Goal: Task Accomplishment & Management: Manage account settings

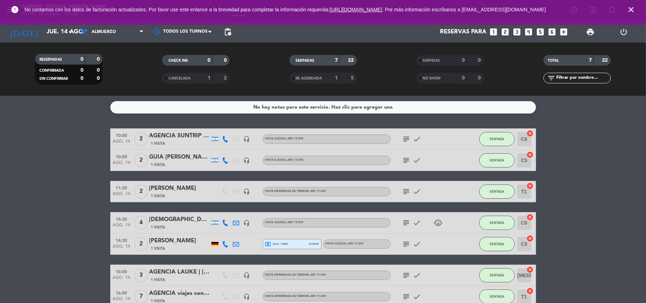
drag, startPoint x: 632, startPoint y: 10, endPoint x: 581, endPoint y: 10, distance: 51.5
click at [631, 10] on icon "close" at bounding box center [631, 9] width 9 height 9
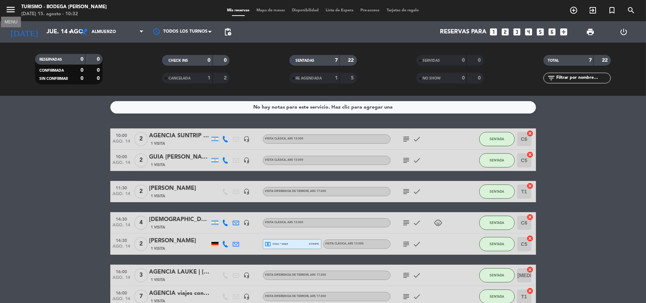
click at [8, 8] on icon "menu" at bounding box center [10, 9] width 11 height 11
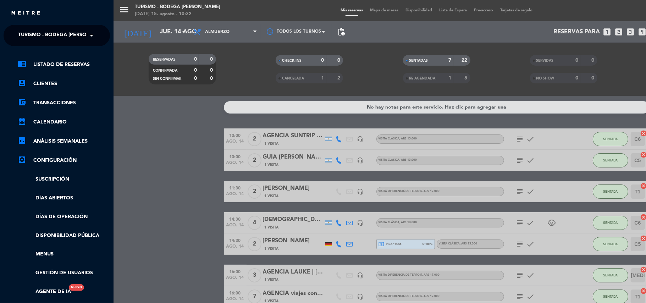
drag, startPoint x: 37, startPoint y: 32, endPoint x: 49, endPoint y: 34, distance: 11.6
click at [42, 32] on span "Turismo - Bodega [PERSON_NAME]" at bounding box center [64, 35] width 92 height 15
click at [51, 53] on span "Restaurante y Eventos - Bodega [PERSON_NAME]" at bounding box center [74, 55] width 134 height 8
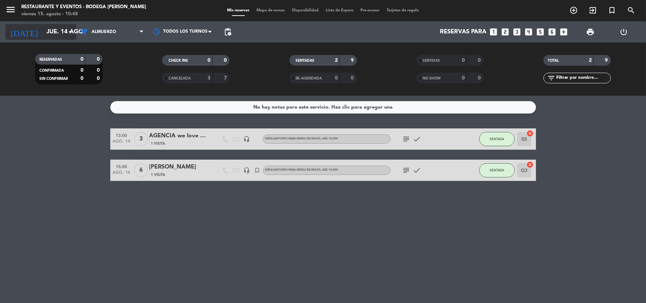
click at [51, 28] on input "jue. 14 ago." at bounding box center [81, 32] width 77 height 14
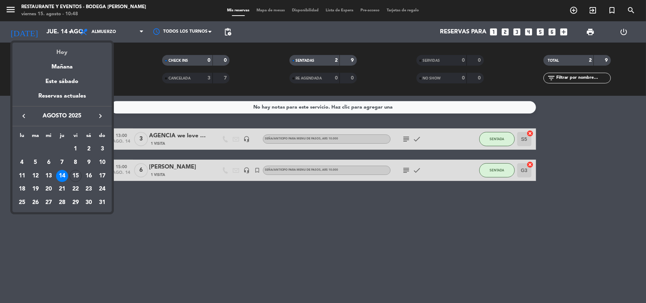
click at [71, 52] on div "Hoy" at bounding box center [61, 50] width 99 height 15
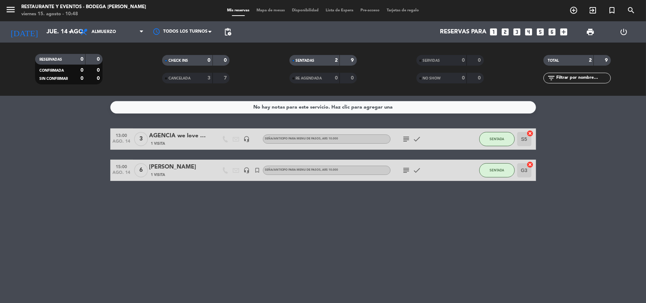
type input "vie. 15 ago."
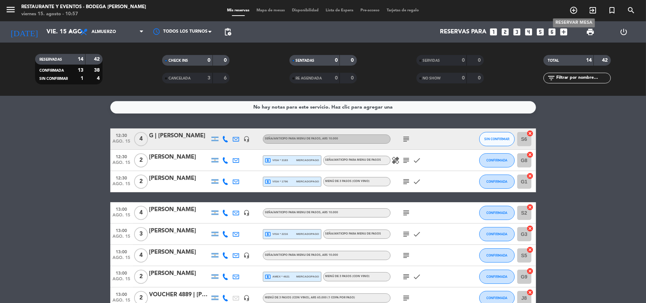
click at [572, 11] on icon "add_circle_outline" at bounding box center [574, 10] width 9 height 9
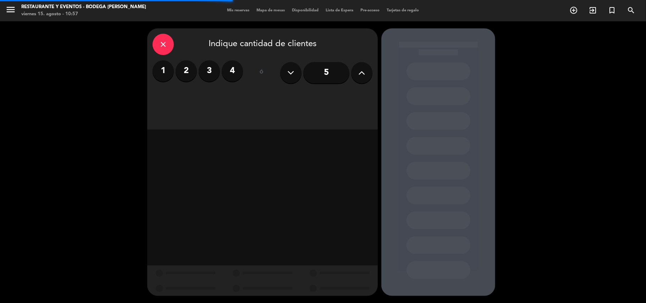
click at [205, 74] on label "3" at bounding box center [209, 70] width 21 height 21
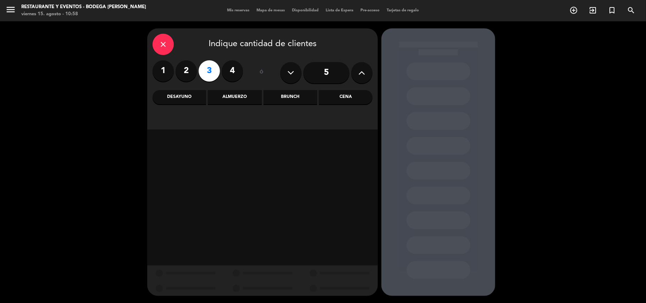
click at [253, 95] on div "Almuerzo" at bounding box center [235, 97] width 54 height 14
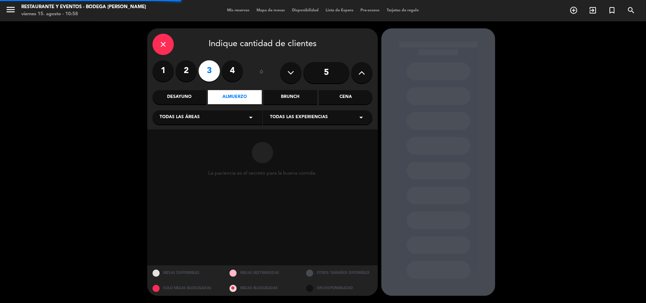
click at [284, 117] on span "Todas las experiencias" at bounding box center [299, 117] width 58 height 7
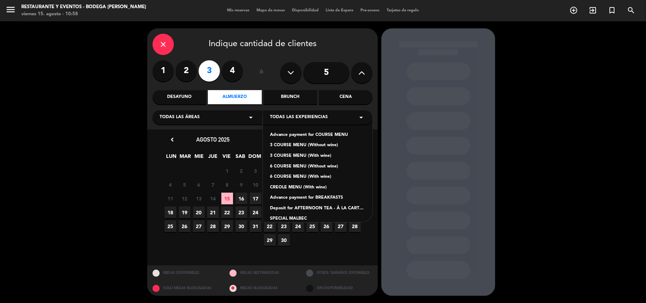
click at [284, 133] on div "Advance payment for COURSE MENU" at bounding box center [317, 135] width 95 height 7
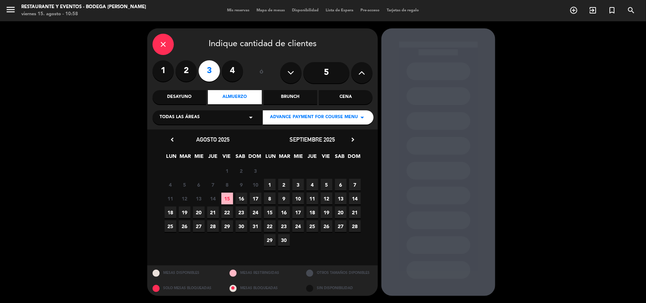
click at [229, 198] on span "15" at bounding box center [227, 199] width 12 height 12
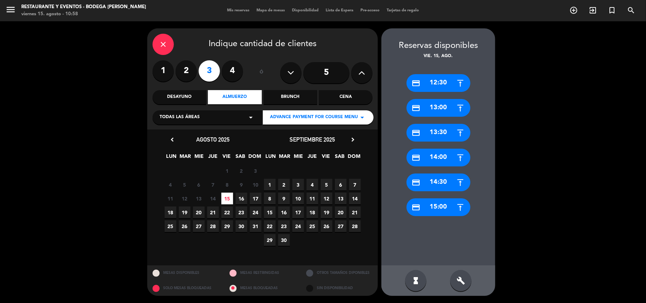
drag, startPoint x: 437, startPoint y: 113, endPoint x: 360, endPoint y: 95, distance: 79.4
click at [436, 113] on div "credit_card 13:00" at bounding box center [439, 108] width 64 height 18
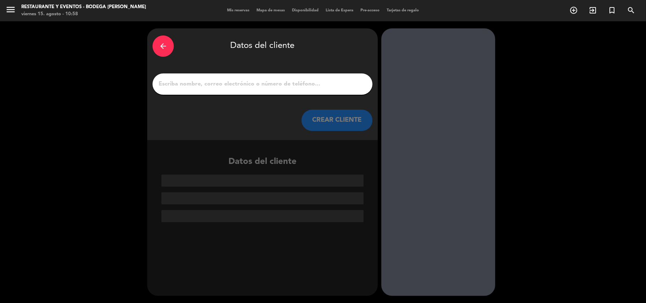
click at [348, 84] on input "1" at bounding box center [262, 84] width 209 height 10
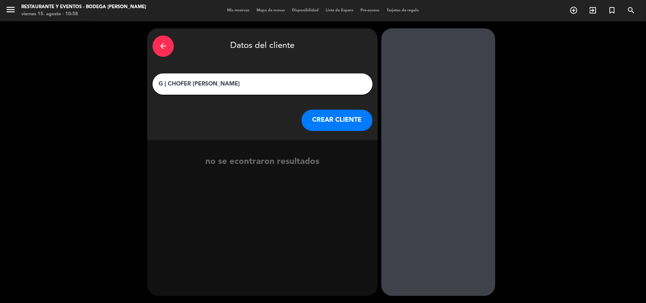
type input "G | CHOFER [PERSON_NAME]"
click at [332, 128] on button "CREAR CLIENTE" at bounding box center [337, 120] width 71 height 21
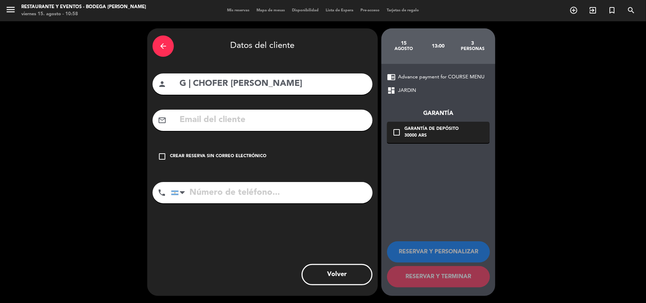
drag, startPoint x: 245, startPoint y: 160, endPoint x: 275, endPoint y: 207, distance: 55.9
click at [245, 159] on div "Crear reserva sin correo electrónico" at bounding box center [218, 156] width 97 height 7
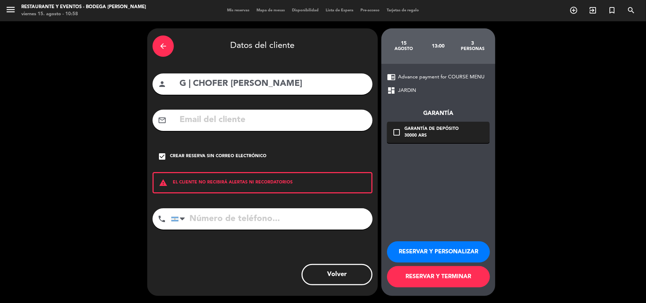
click at [417, 247] on button "RESERVAR Y PERSONALIZAR" at bounding box center [438, 251] width 103 height 21
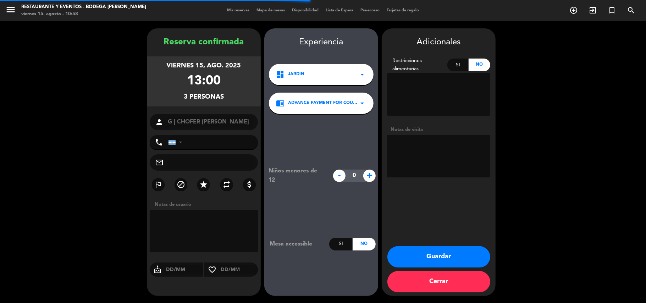
click at [445, 143] on textarea at bounding box center [438, 156] width 103 height 43
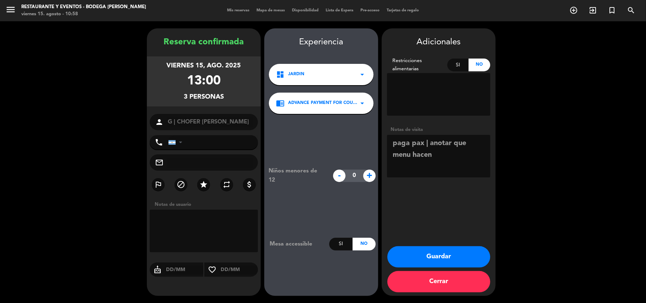
type textarea "paga pax | anotar que menu hacen"
click at [429, 261] on button "Guardar" at bounding box center [439, 256] width 103 height 21
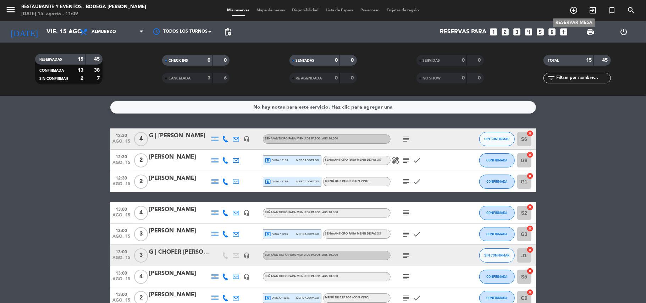
click at [575, 6] on icon "add_circle_outline" at bounding box center [574, 10] width 9 height 9
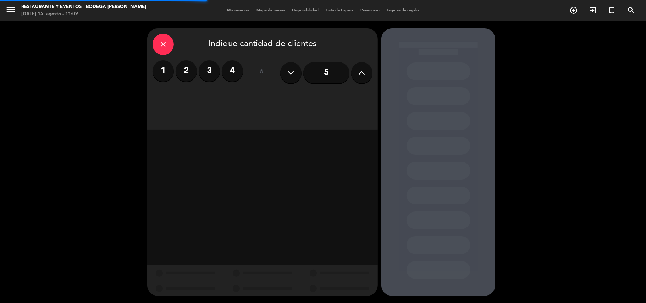
click at [229, 72] on label "4" at bounding box center [232, 70] width 21 height 21
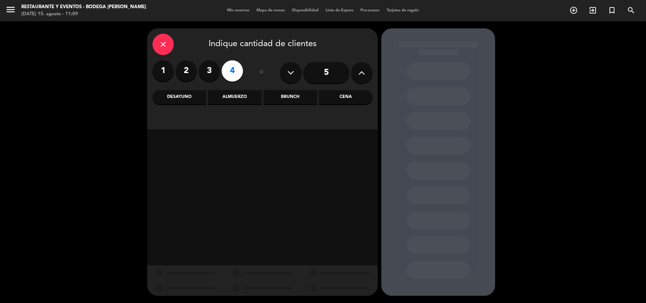
click at [242, 95] on div "Almuerzo" at bounding box center [235, 97] width 54 height 14
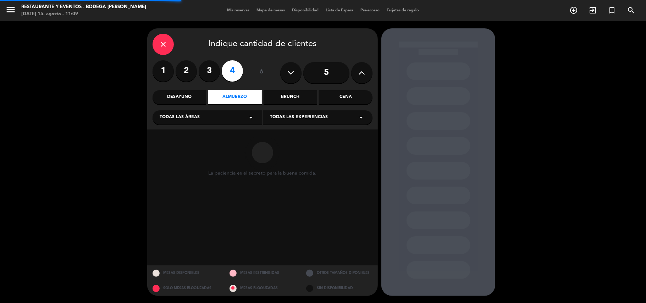
click at [290, 119] on span "Todas las experiencias" at bounding box center [299, 117] width 58 height 7
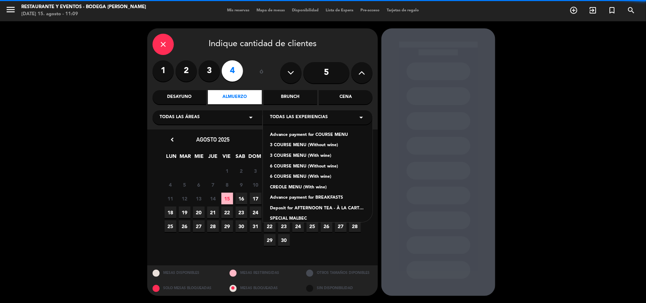
click at [297, 133] on div "Advance payment for COURSE MENU" at bounding box center [317, 135] width 95 height 7
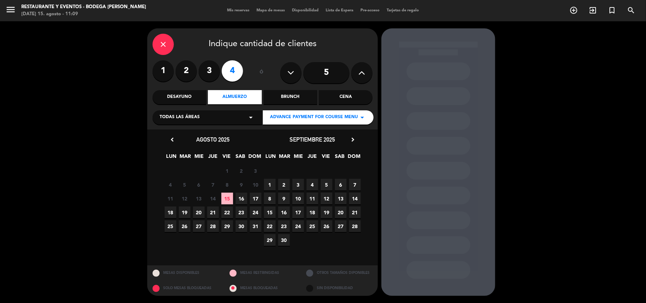
click at [225, 199] on span "15" at bounding box center [227, 199] width 12 height 12
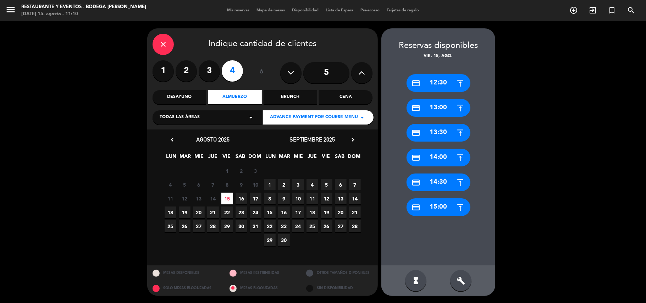
drag, startPoint x: 438, startPoint y: 157, endPoint x: 285, endPoint y: 102, distance: 162.4
click at [435, 156] on div "credit_card 14:00" at bounding box center [439, 158] width 64 height 18
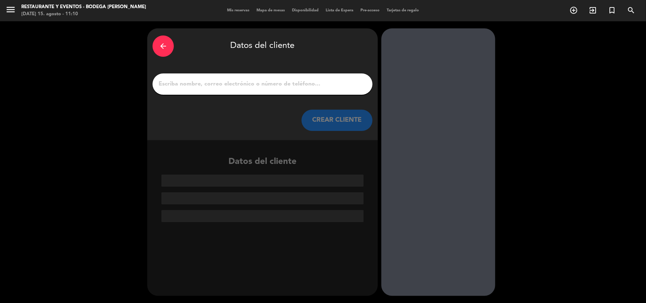
click at [246, 83] on input "1" at bounding box center [262, 84] width 209 height 10
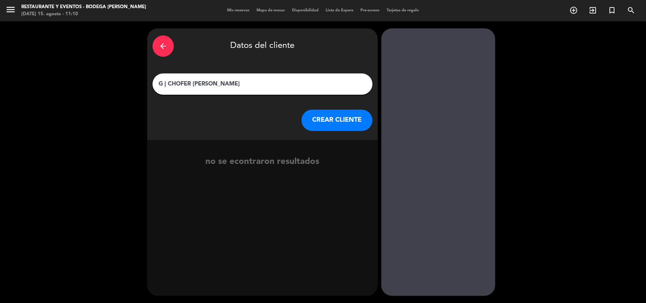
type input "G | CHOFER [PERSON_NAME]"
drag, startPoint x: 346, startPoint y: 122, endPoint x: 341, endPoint y: 121, distance: 4.4
click at [341, 121] on button "CREAR CLIENTE" at bounding box center [337, 120] width 71 height 21
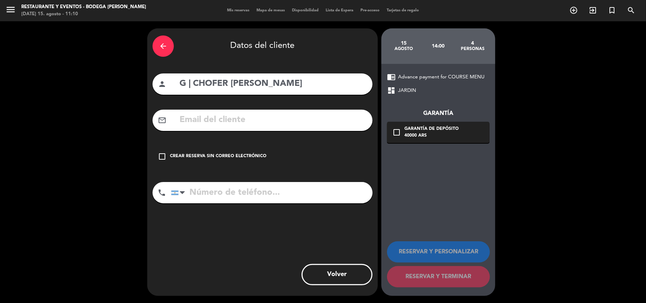
click at [245, 150] on div "check_box_outline_blank Crear reserva sin correo electrónico" at bounding box center [263, 156] width 220 height 21
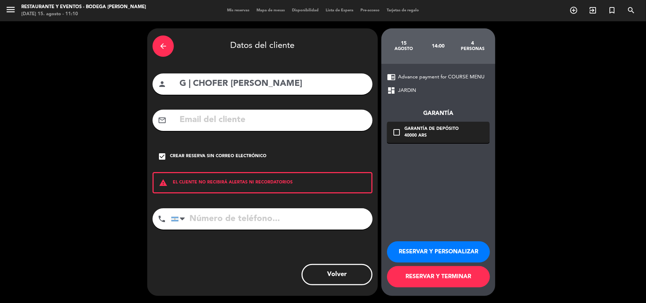
drag, startPoint x: 210, startPoint y: 225, endPoint x: 208, endPoint y: 220, distance: 5.6
click at [210, 224] on input "tel" at bounding box center [272, 218] width 202 height 21
paste input "[PHONE_NUMBER]"
type input "[PHONE_NUMBER]"
click at [407, 246] on button "RESERVAR Y PERSONALIZAR" at bounding box center [438, 251] width 103 height 21
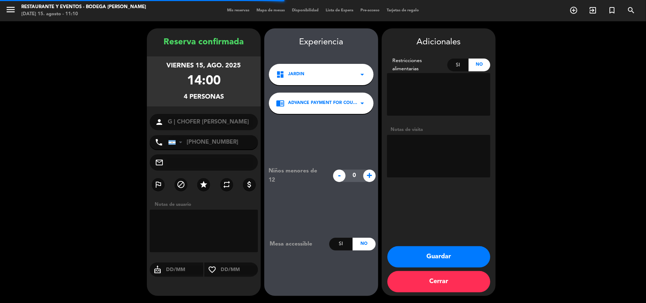
click at [419, 151] on textarea at bounding box center [438, 156] width 103 height 43
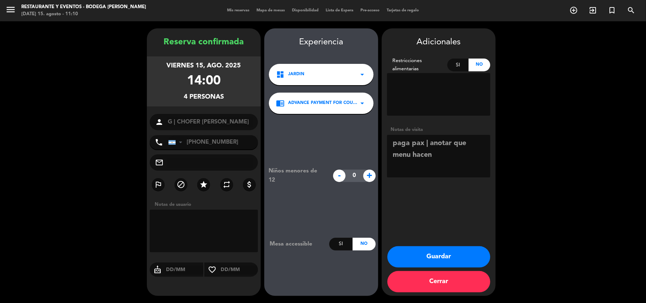
type textarea "paga pax | anotar que menu hacen"
click at [426, 256] on button "Guardar" at bounding box center [439, 256] width 103 height 21
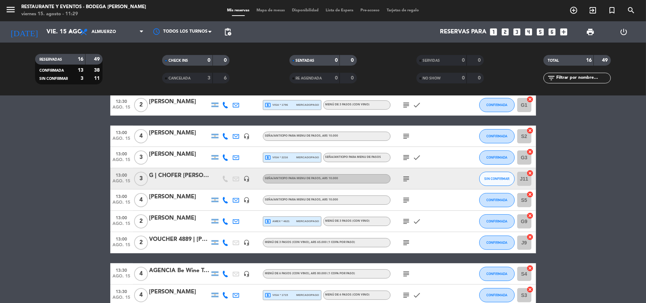
scroll to position [94, 0]
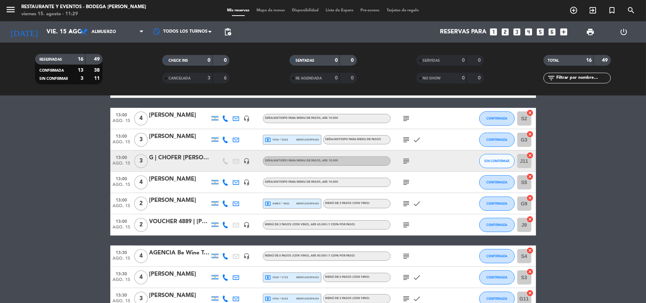
click at [178, 202] on div "[PERSON_NAME]" at bounding box center [179, 200] width 60 height 9
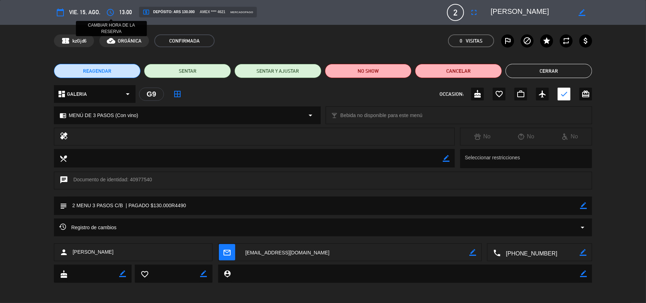
click at [109, 12] on icon "access_time" at bounding box center [110, 12] width 9 height 9
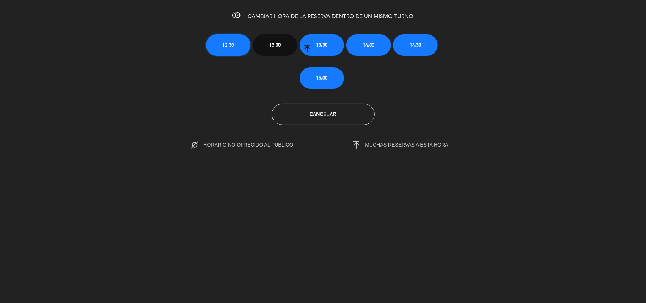
click at [236, 37] on button "12:30" at bounding box center [228, 44] width 44 height 21
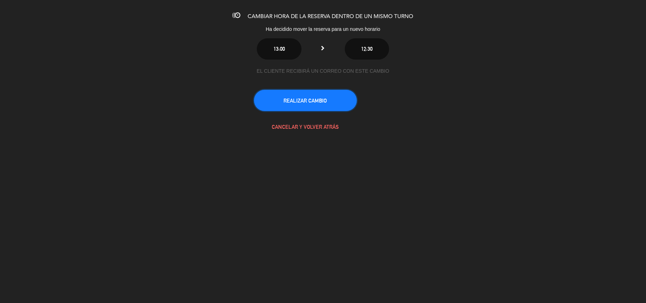
click at [301, 101] on button "REALIZAR CAMBIO" at bounding box center [305, 100] width 103 height 21
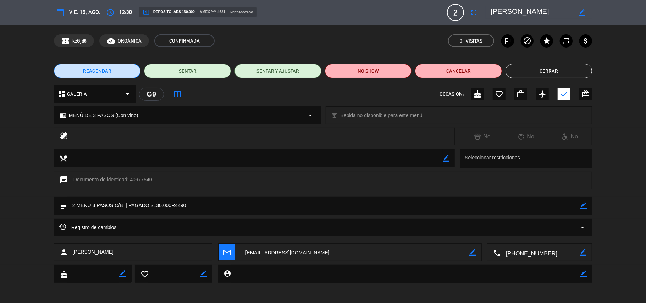
click at [549, 70] on button "Cerrar" at bounding box center [549, 71] width 87 height 14
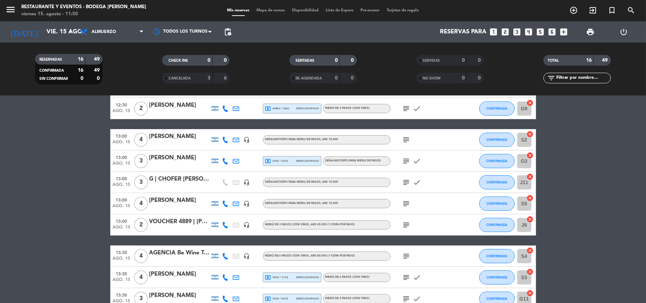
click at [171, 140] on div "[PERSON_NAME]" at bounding box center [179, 136] width 60 height 9
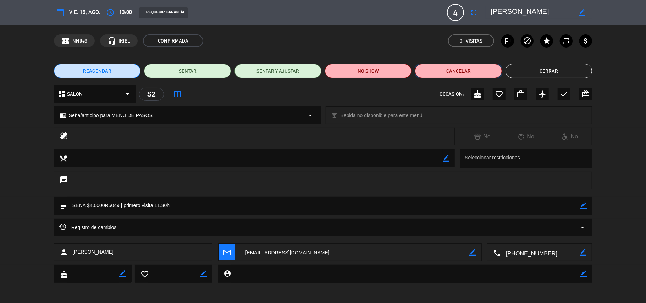
click at [486, 73] on button "Cancelar" at bounding box center [458, 71] width 87 height 14
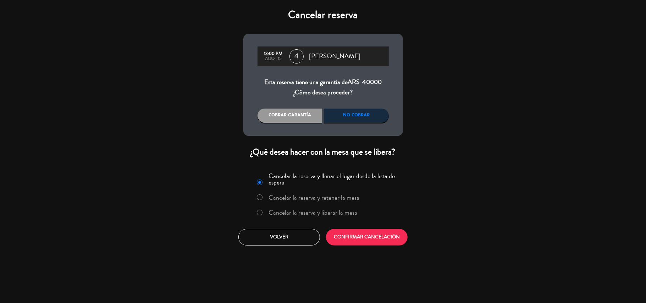
click at [280, 209] on label "Cancelar la reserva y liberar la mesa" at bounding box center [313, 212] width 89 height 6
click at [281, 230] on button "Volver" at bounding box center [279, 237] width 82 height 17
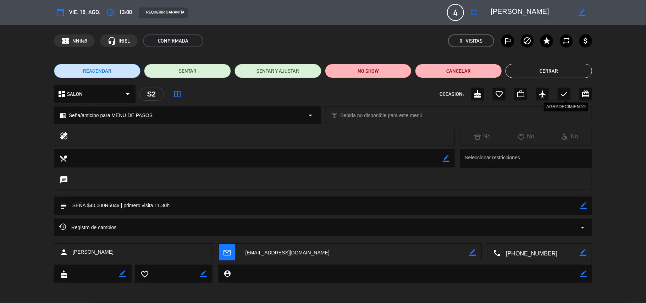
click at [564, 90] on icon "check" at bounding box center [564, 94] width 9 height 9
click at [547, 72] on button "Cerrar" at bounding box center [549, 71] width 87 height 14
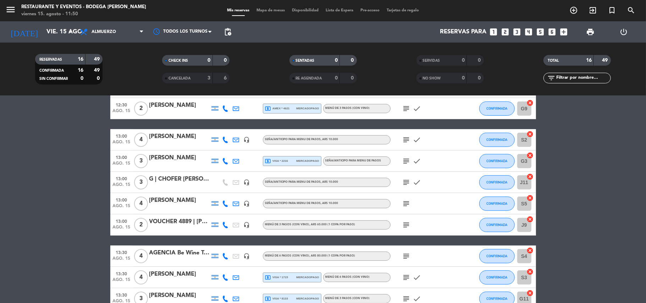
click at [196, 205] on div at bounding box center [179, 208] width 60 height 6
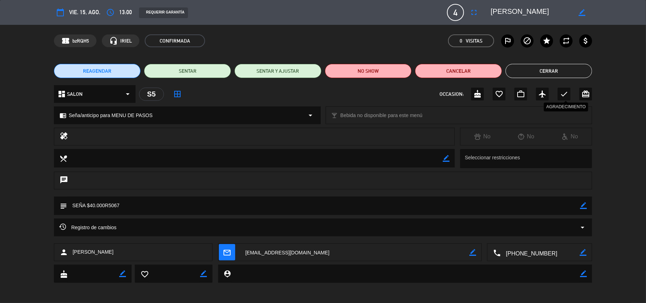
click at [561, 93] on icon "check" at bounding box center [564, 94] width 9 height 9
click at [540, 70] on button "Cerrar" at bounding box center [549, 71] width 87 height 14
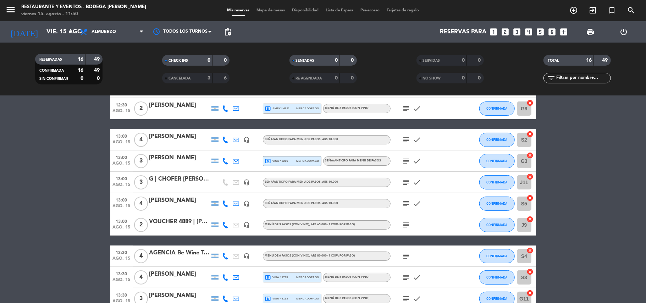
click at [195, 225] on div "VOUCHER 4889 | [PERSON_NAME]" at bounding box center [179, 221] width 60 height 9
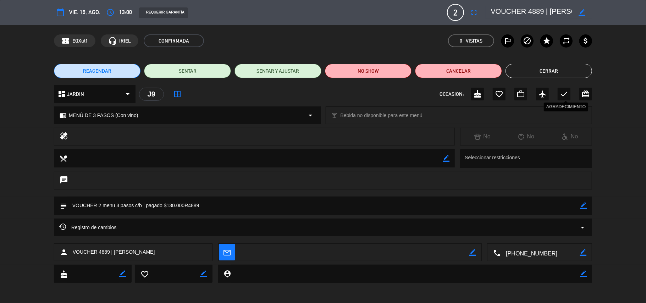
click at [566, 94] on icon "check" at bounding box center [564, 94] width 9 height 9
click at [543, 72] on button "Cerrar" at bounding box center [549, 71] width 87 height 14
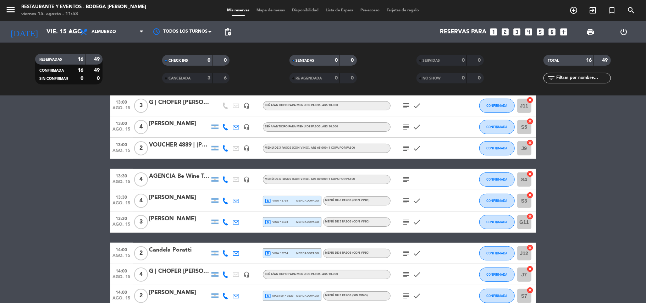
scroll to position [189, 0]
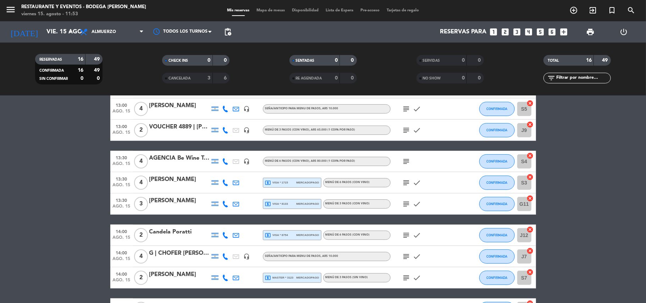
click at [171, 161] on div "AGENCIA Be Wine Tours | [PERSON_NAME]" at bounding box center [179, 158] width 60 height 9
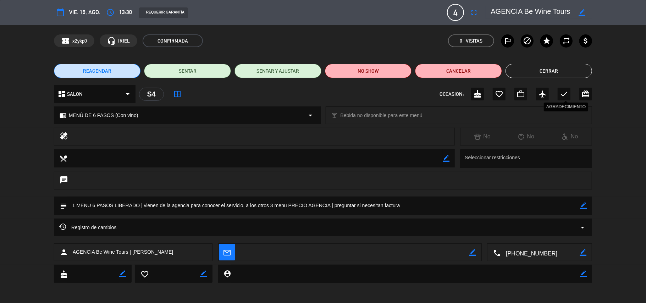
click at [566, 94] on icon "check" at bounding box center [564, 94] width 9 height 9
click at [550, 73] on button "Cerrar" at bounding box center [549, 71] width 87 height 14
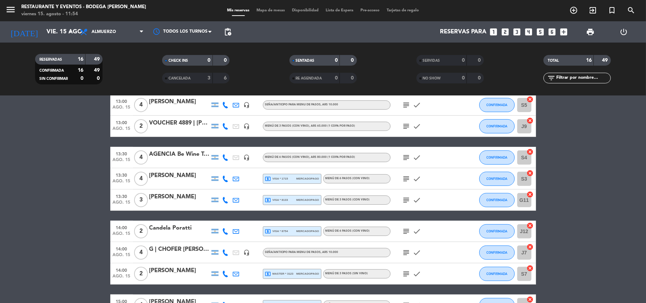
scroll to position [241, 0]
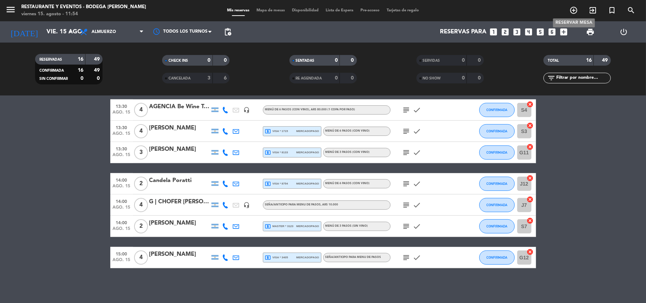
click at [573, 12] on icon "add_circle_outline" at bounding box center [574, 10] width 9 height 9
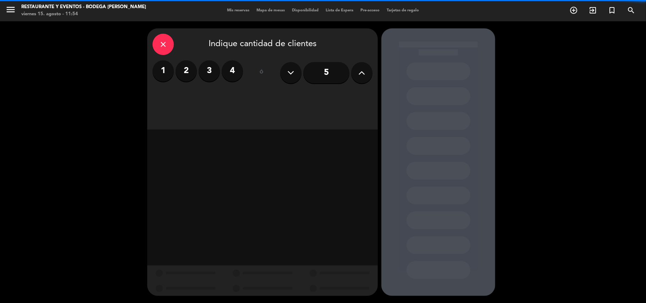
click at [232, 70] on label "4" at bounding box center [232, 70] width 21 height 21
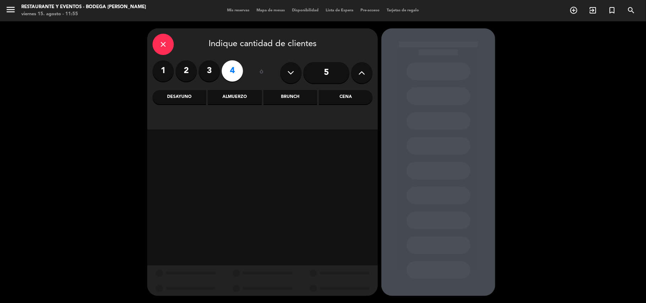
click at [239, 84] on div "1 2 3 4" at bounding box center [198, 72] width 90 height 25
click at [239, 96] on div "Almuerzo" at bounding box center [235, 97] width 54 height 14
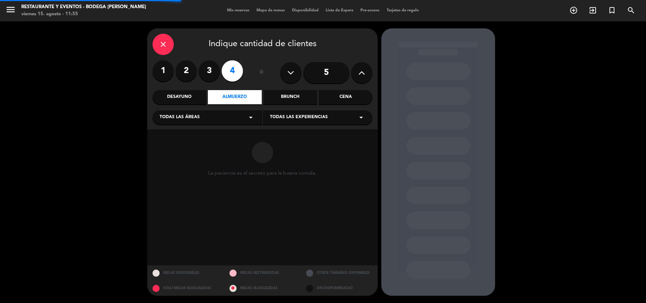
click at [292, 115] on span "Todas las experiencias" at bounding box center [299, 117] width 58 height 7
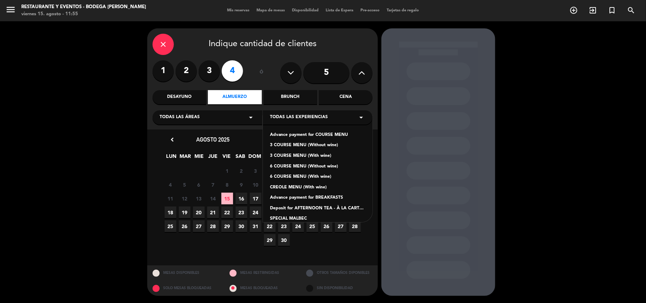
click at [289, 133] on div "Advance payment for COURSE MENU" at bounding box center [317, 135] width 95 height 7
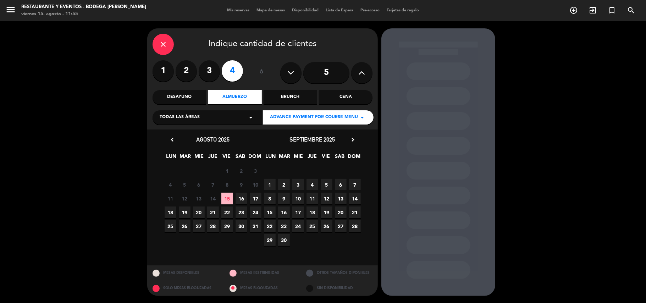
click at [224, 199] on span "15" at bounding box center [227, 199] width 12 height 12
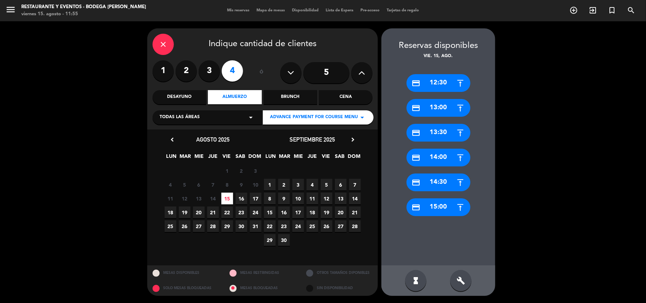
drag, startPoint x: 439, startPoint y: 136, endPoint x: 429, endPoint y: 136, distance: 9.9
click at [439, 136] on div "credit_card 13:30" at bounding box center [439, 133] width 64 height 18
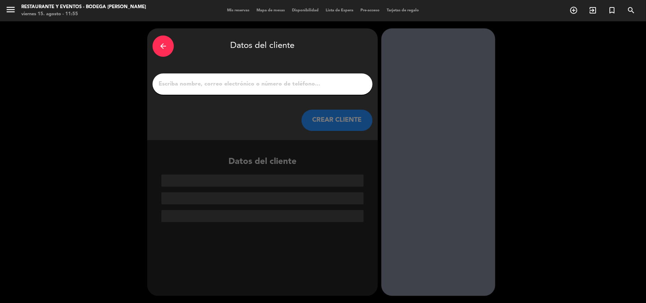
click at [282, 82] on input "1" at bounding box center [262, 84] width 209 height 10
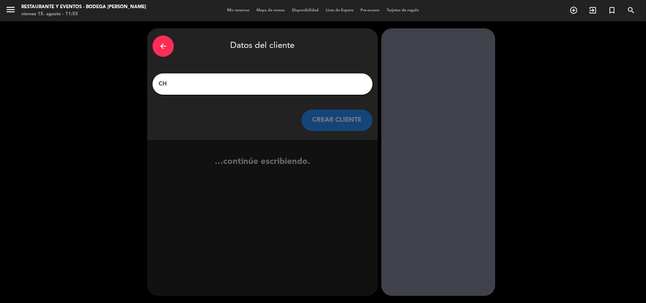
type input "C"
type input "[PERSON_NAME]"
click at [348, 121] on button "CREAR CLIENTE" at bounding box center [337, 120] width 71 height 21
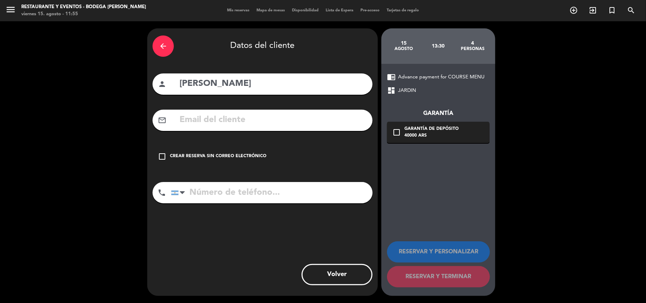
drag, startPoint x: 221, startPoint y: 153, endPoint x: 240, endPoint y: 165, distance: 21.9
click at [224, 153] on div "Crear reserva sin correo electrónico" at bounding box center [218, 156] width 97 height 7
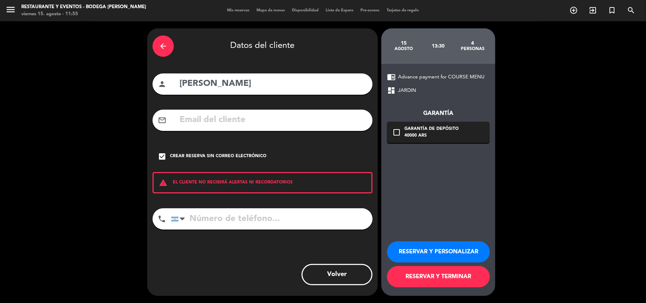
click at [235, 222] on input "tel" at bounding box center [272, 218] width 202 height 21
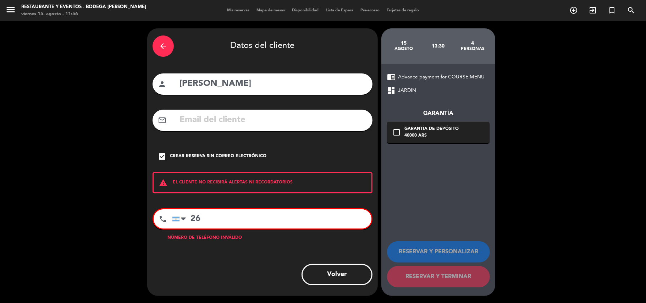
type input "2"
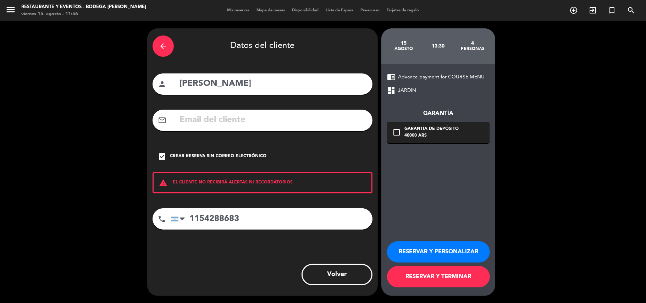
type input "1154288683"
click at [442, 251] on button "RESERVAR Y PERSONALIZAR" at bounding box center [438, 251] width 103 height 21
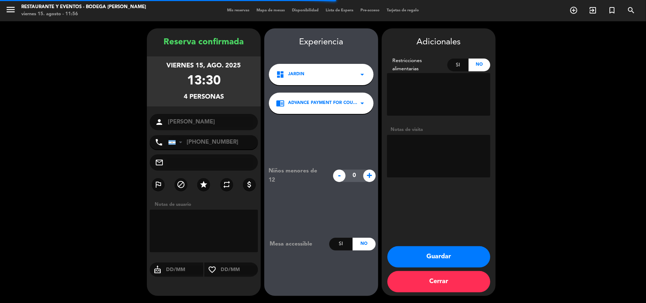
click at [421, 165] on textarea at bounding box center [438, 156] width 103 height 43
click at [440, 160] on textarea at bounding box center [438, 156] width 103 height 43
drag, startPoint x: 415, startPoint y: 257, endPoint x: 248, endPoint y: 114, distance: 220.7
click at [412, 252] on button "Guardar" at bounding box center [439, 256] width 103 height 21
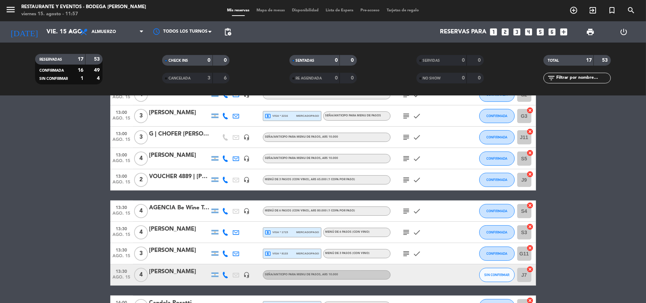
scroll to position [189, 0]
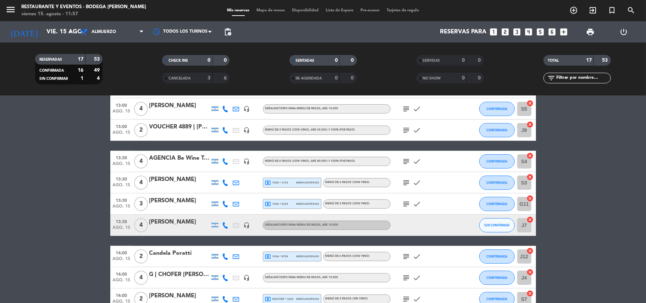
click at [175, 219] on div "[PERSON_NAME]" at bounding box center [179, 222] width 60 height 9
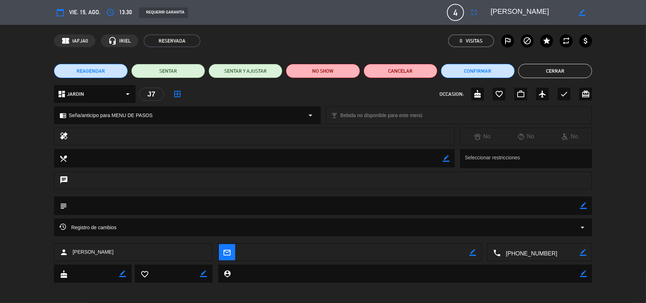
drag, startPoint x: 583, startPoint y: 13, endPoint x: 478, endPoint y: 15, distance: 105.1
click at [580, 14] on icon "border_color" at bounding box center [582, 12] width 7 height 7
click at [492, 12] on textarea at bounding box center [531, 12] width 81 height 13
drag, startPoint x: 495, startPoint y: 13, endPoint x: 528, endPoint y: 12, distance: 33.7
click at [500, 12] on textarea at bounding box center [531, 12] width 81 height 13
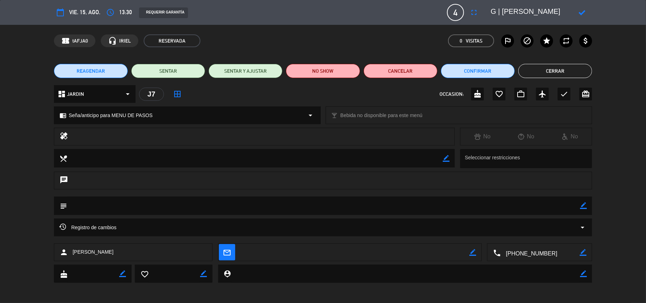
type textarea "G | [PERSON_NAME]"
click at [584, 12] on icon at bounding box center [582, 12] width 7 height 7
click at [485, 76] on button "Confirmar" at bounding box center [478, 71] width 74 height 14
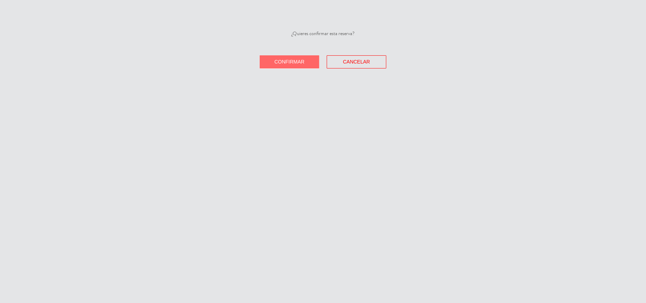
click at [296, 65] on button "Confirmar" at bounding box center [290, 61] width 60 height 13
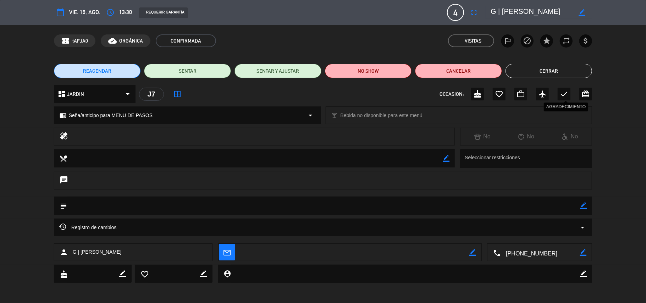
click at [564, 94] on icon "check" at bounding box center [564, 94] width 9 height 9
click at [566, 68] on button "Cerrar" at bounding box center [549, 71] width 87 height 14
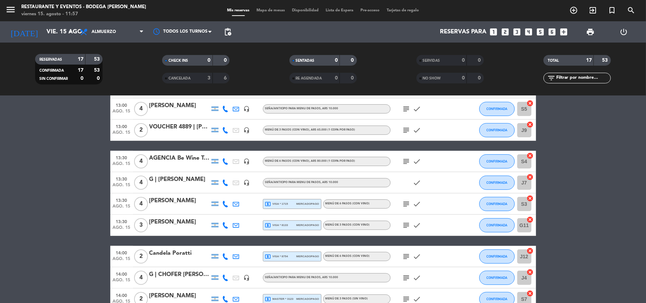
scroll to position [262, 0]
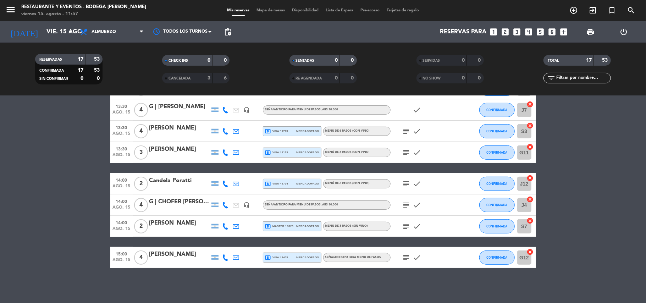
click at [231, 113] on div at bounding box center [236, 109] width 11 height 21
click at [226, 109] on icon at bounding box center [226, 110] width 6 height 6
click at [223, 101] on span "Copiar" at bounding box center [220, 97] width 15 height 7
click at [631, 8] on icon "search" at bounding box center [631, 10] width 9 height 9
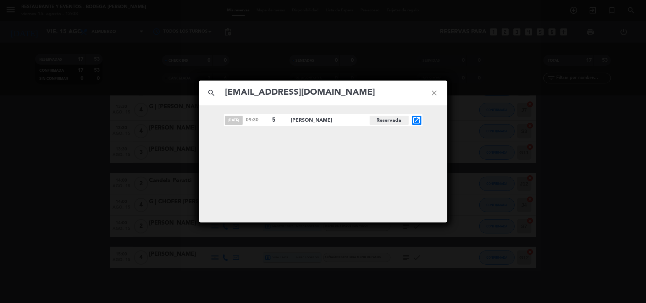
type input "[EMAIL_ADDRESS][DOMAIN_NAME]"
click at [419, 120] on icon "open_in_new" at bounding box center [417, 120] width 9 height 9
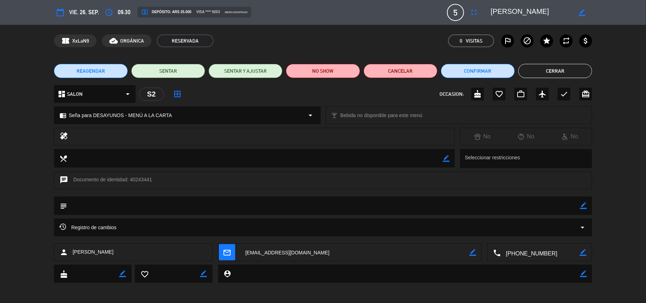
click at [513, 11] on textarea at bounding box center [531, 12] width 81 height 13
click at [583, 204] on icon "border_color" at bounding box center [583, 205] width 7 height 7
type textarea "seña $25.000R5091"
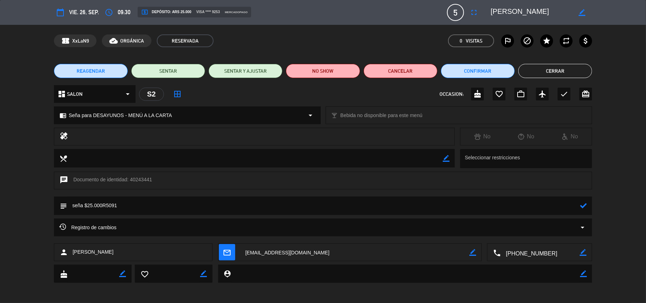
click at [585, 205] on icon at bounding box center [583, 205] width 7 height 7
click at [485, 74] on button "Confirmar" at bounding box center [478, 71] width 74 height 14
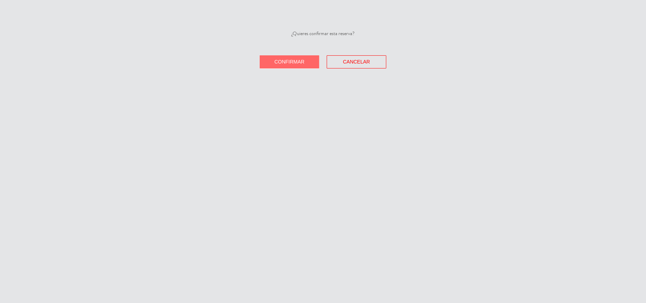
drag, startPoint x: 304, startPoint y: 65, endPoint x: 310, endPoint y: 65, distance: 6.0
click at [306, 65] on button "Confirmar" at bounding box center [290, 61] width 60 height 13
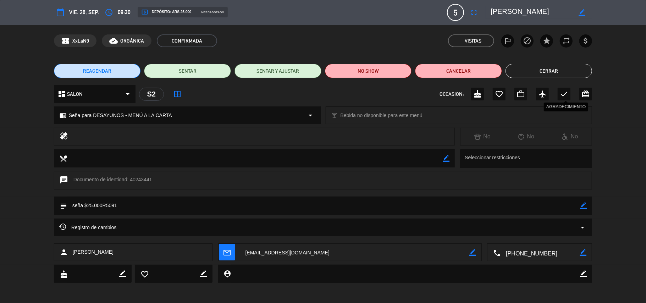
drag, startPoint x: 567, startPoint y: 94, endPoint x: 561, endPoint y: 87, distance: 8.9
click at [567, 93] on icon "check" at bounding box center [564, 94] width 9 height 9
click at [560, 73] on button "Cerrar" at bounding box center [549, 71] width 87 height 14
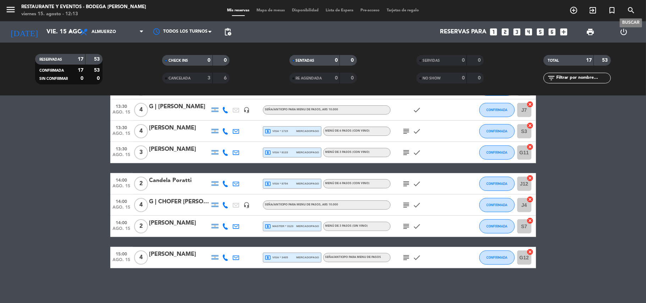
click at [629, 9] on icon "search" at bounding box center [631, 10] width 9 height 9
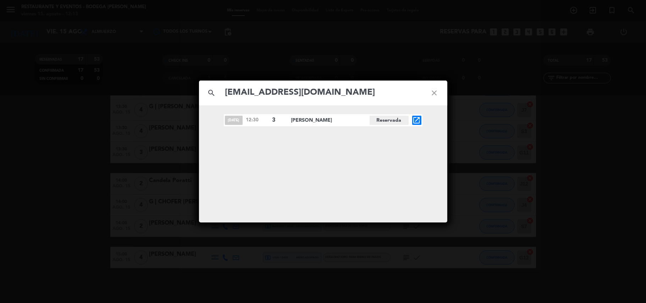
type input "[EMAIL_ADDRESS][DOMAIN_NAME]"
click at [416, 123] on icon "open_in_new" at bounding box center [417, 120] width 9 height 9
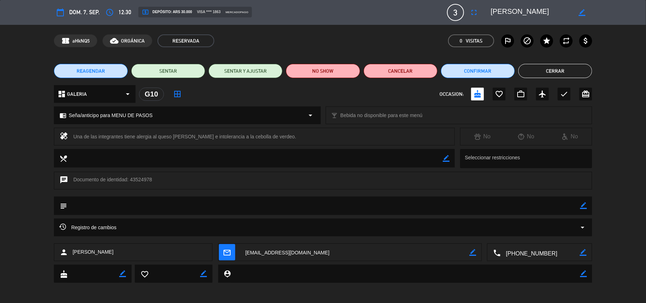
drag, startPoint x: 582, startPoint y: 12, endPoint x: 522, endPoint y: 12, distance: 60.3
click at [576, 13] on div "border_color" at bounding box center [582, 12] width 20 height 13
click at [513, 11] on textarea at bounding box center [531, 12] width 81 height 13
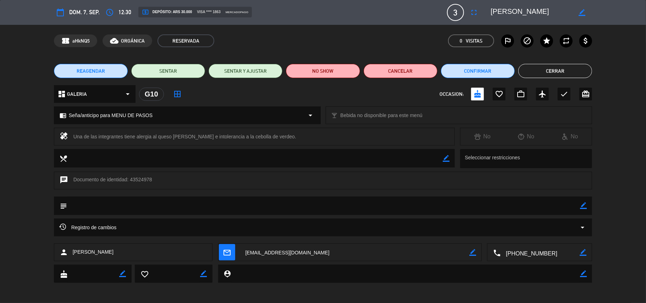
click at [586, 209] on div "border_color" at bounding box center [583, 206] width 7 height 18
drag, startPoint x: 584, startPoint y: 207, endPoint x: 578, endPoint y: 209, distance: 6.2
click at [583, 207] on icon "border_color" at bounding box center [583, 205] width 7 height 7
click at [577, 209] on textarea at bounding box center [324, 206] width 514 height 18
click at [584, 204] on icon at bounding box center [583, 205] width 7 height 7
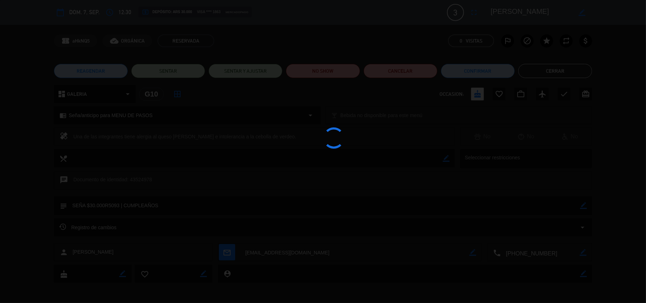
type textarea "SEÑA $30.000R5093 | CUMPLEAÑOS"
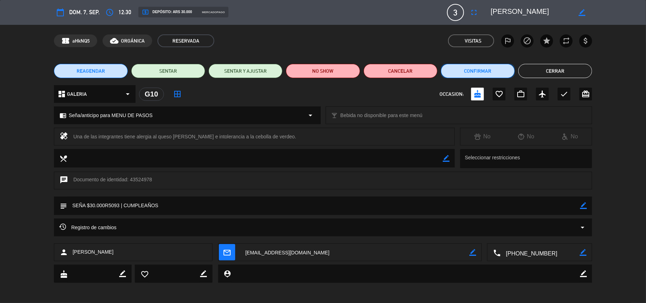
click at [474, 72] on button "Confirmar" at bounding box center [478, 71] width 74 height 14
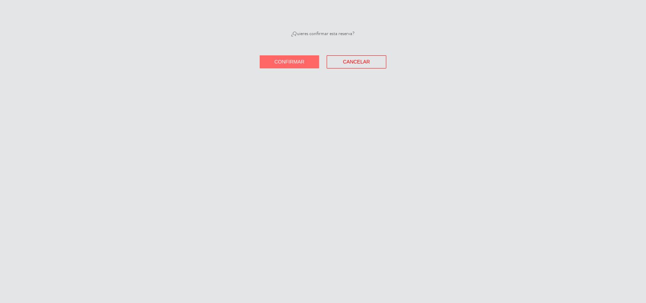
click at [292, 61] on span "Confirmar" at bounding box center [290, 62] width 30 height 6
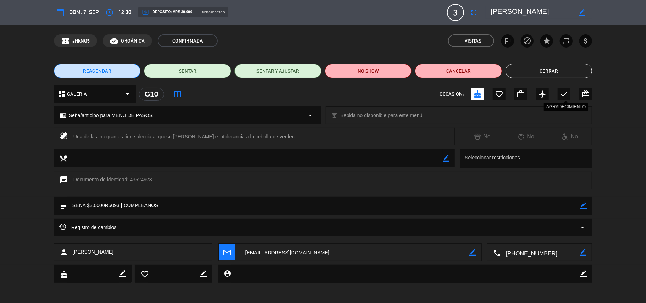
drag, startPoint x: 565, startPoint y: 94, endPoint x: 526, endPoint y: 73, distance: 44.6
click at [565, 93] on icon "check" at bounding box center [564, 94] width 9 height 9
click at [524, 67] on button "Cerrar" at bounding box center [549, 71] width 87 height 14
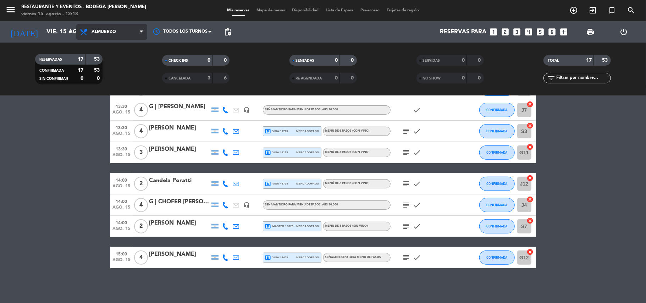
click at [118, 30] on span "Almuerzo" at bounding box center [111, 32] width 71 height 16
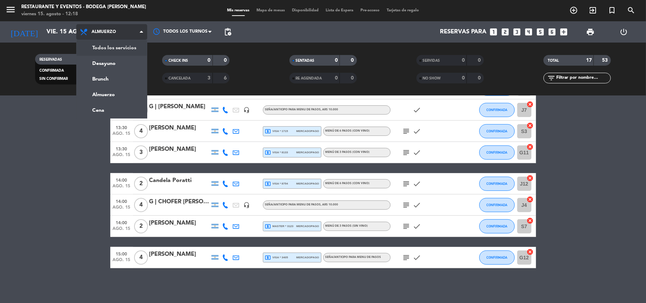
click at [119, 45] on div "menu Restaurante y Eventos - Bodega [PERSON_NAME][DATE] 15. agosto - 12:18 Mis …" at bounding box center [323, 48] width 646 height 96
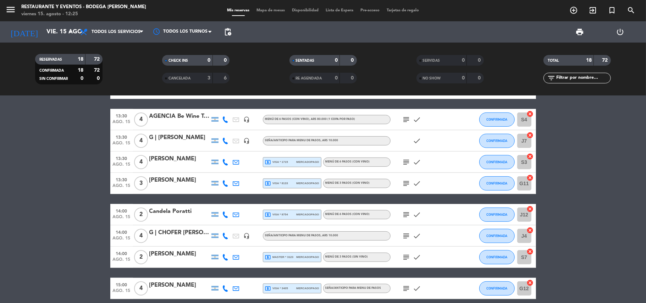
scroll to position [181, 0]
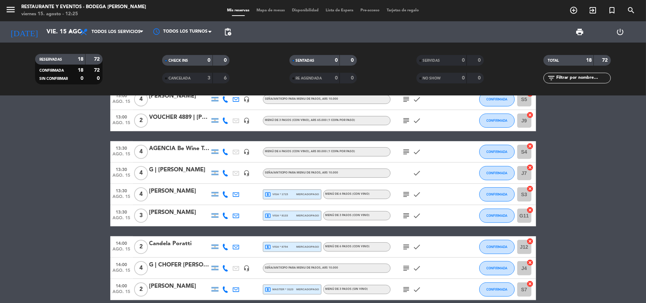
click at [181, 175] on div at bounding box center [179, 178] width 60 height 6
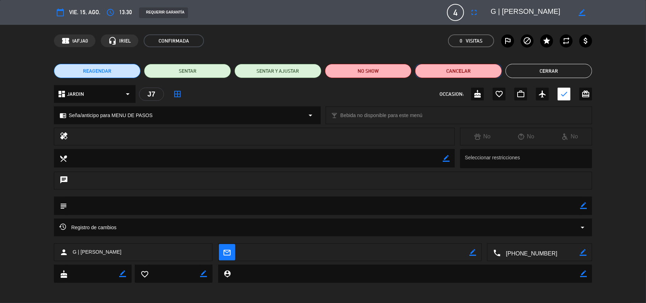
click at [474, 70] on button "Cancelar" at bounding box center [458, 71] width 87 height 14
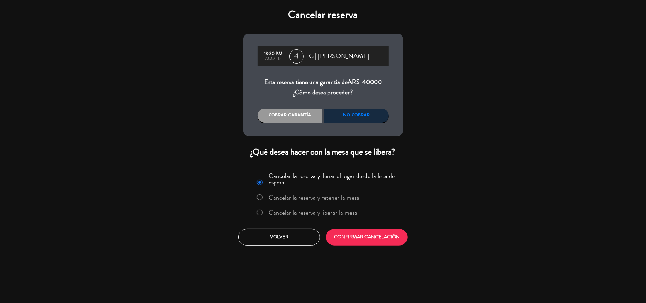
click at [344, 212] on label "Cancelar la reserva y liberar la mesa" at bounding box center [313, 212] width 89 height 6
click at [358, 235] on button "CONFIRMAR CANCELACIÓN" at bounding box center [367, 237] width 82 height 17
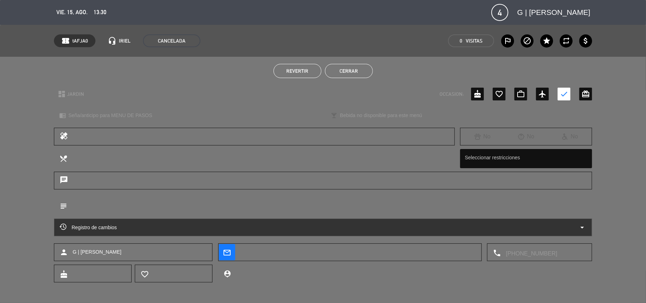
click at [347, 66] on button "Cerrar" at bounding box center [349, 71] width 48 height 14
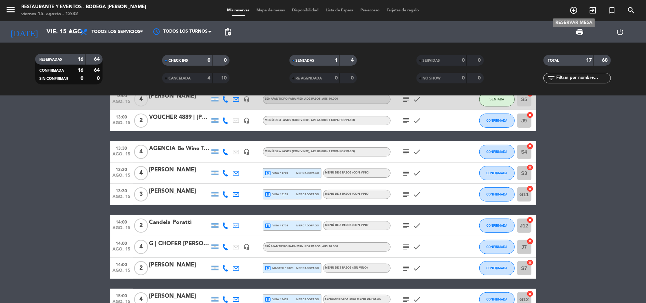
click at [575, 11] on icon "add_circle_outline" at bounding box center [574, 10] width 9 height 9
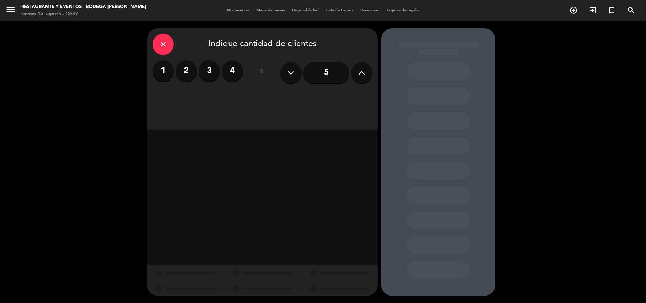
click at [169, 44] on div "close" at bounding box center [163, 44] width 21 height 21
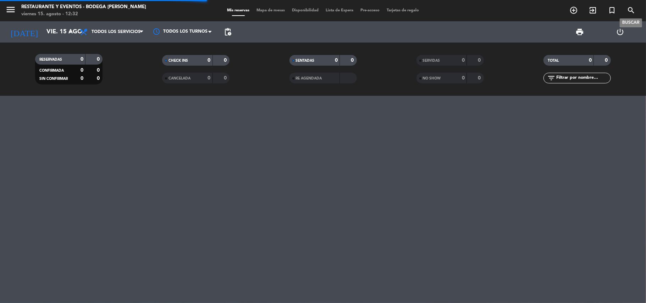
click at [632, 10] on icon "search" at bounding box center [631, 10] width 9 height 9
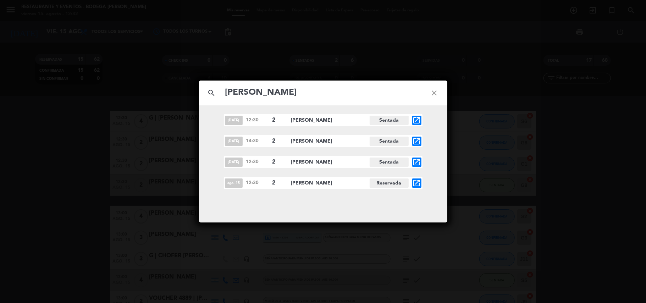
type input "[PERSON_NAME]"
drag, startPoint x: 108, startPoint y: 132, endPoint x: 106, endPoint y: 2, distance: 129.9
click at [108, 128] on div "search [PERSON_NAME] close [DATE] 12:30 2 [PERSON_NAME] Sentada open_in_new [DA…" at bounding box center [323, 151] width 646 height 303
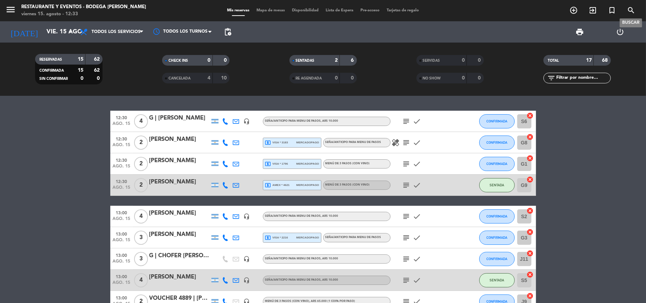
click at [629, 7] on icon "search" at bounding box center [631, 10] width 9 height 9
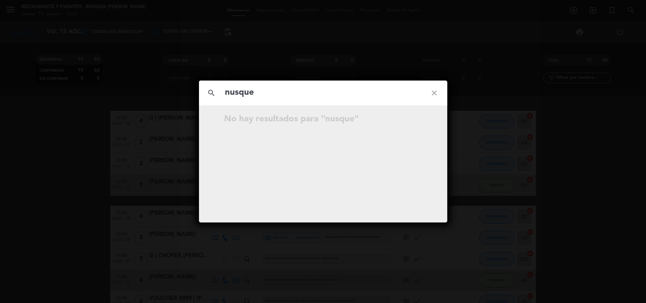
click at [252, 94] on input "nusque" at bounding box center [323, 93] width 197 height 15
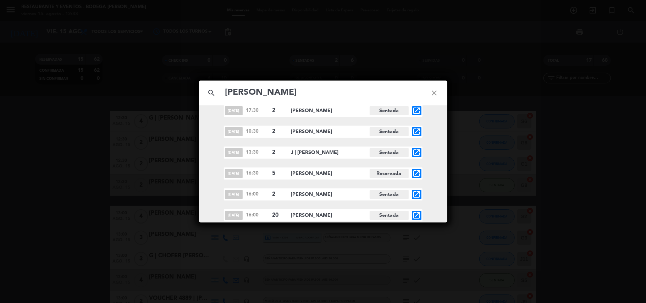
scroll to position [155, 0]
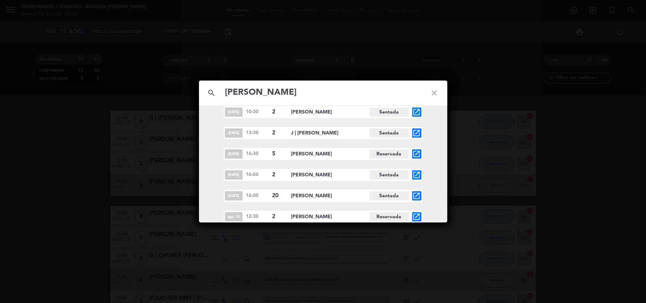
type input "[PERSON_NAME]"
drag, startPoint x: 457, startPoint y: 198, endPoint x: 446, endPoint y: 175, distance: 25.6
click at [457, 195] on div "search [PERSON_NAME] [DATE] 14:30 3 AGENCIA [PERSON_NAME] - [PERSON_NAME] Senta…" at bounding box center [323, 151] width 646 height 303
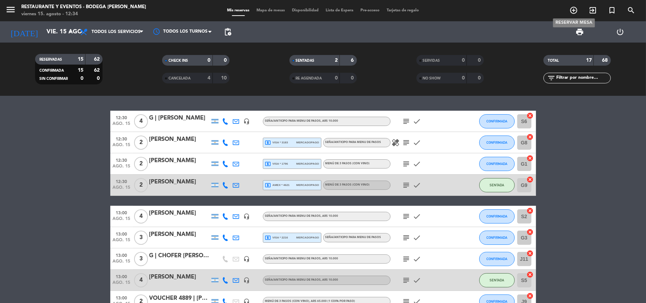
click at [573, 10] on icon "add_circle_outline" at bounding box center [574, 10] width 9 height 9
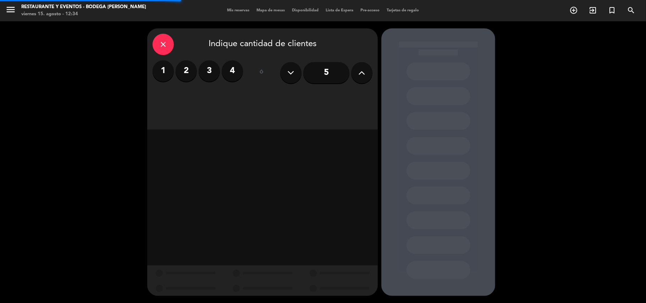
click at [177, 73] on label "2" at bounding box center [186, 70] width 21 height 21
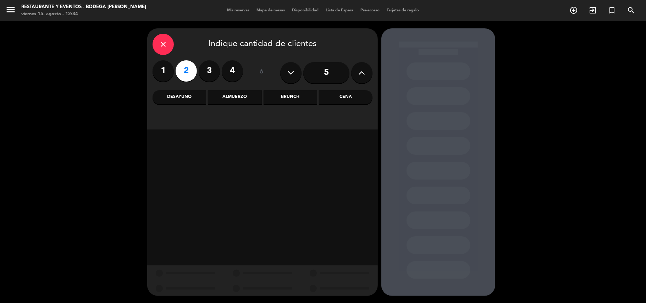
click at [245, 97] on div "Almuerzo" at bounding box center [235, 97] width 54 height 14
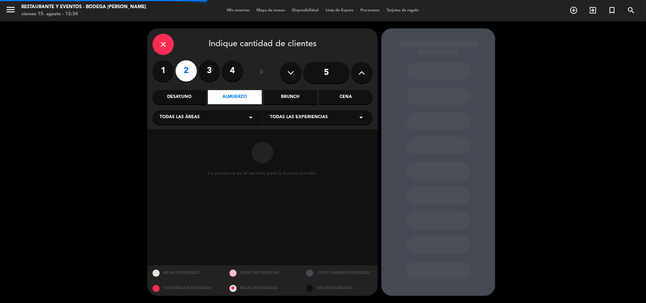
click at [314, 118] on span "Todas las experiencias" at bounding box center [299, 117] width 58 height 7
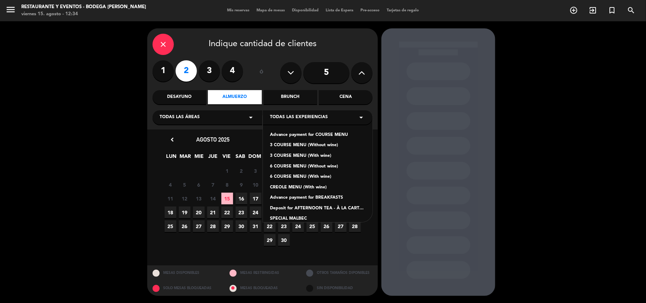
click at [311, 134] on div "Advance payment for COURSE MENU" at bounding box center [317, 135] width 95 height 7
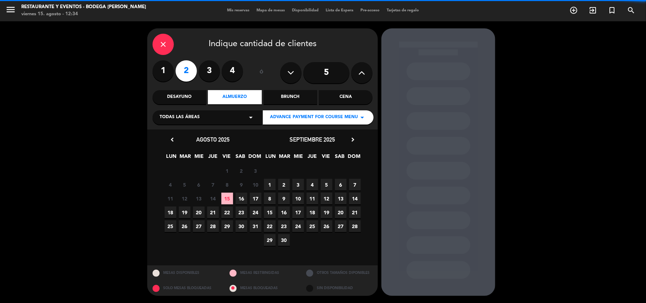
click at [245, 198] on span "16" at bounding box center [242, 199] width 12 height 12
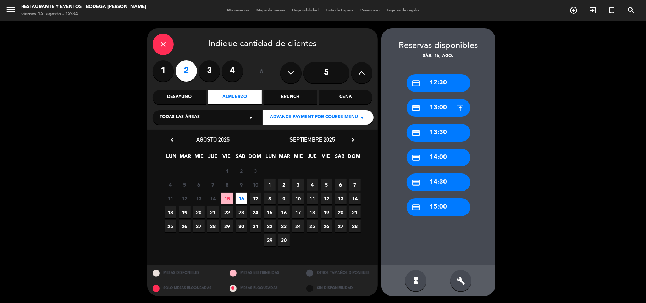
drag, startPoint x: 455, startPoint y: 83, endPoint x: 341, endPoint y: 84, distance: 113.9
click at [451, 83] on div "credit_card 12:30" at bounding box center [439, 83] width 64 height 18
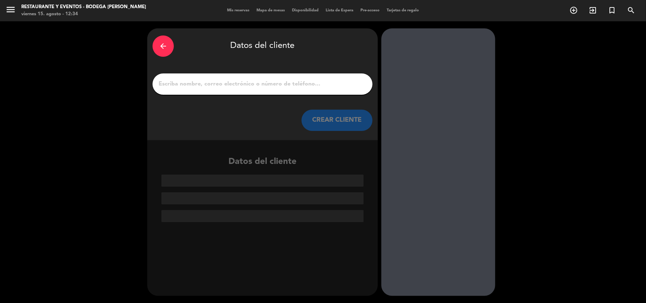
click at [325, 84] on input "1" at bounding box center [262, 84] width 209 height 10
paste input "[PERSON_NAME]"
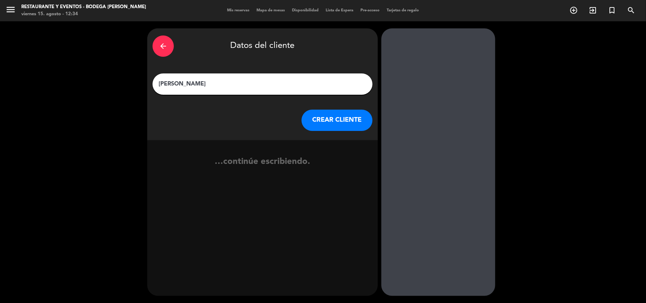
type input "[PERSON_NAME]"
click at [333, 118] on button "CREAR CLIENTE" at bounding box center [337, 120] width 71 height 21
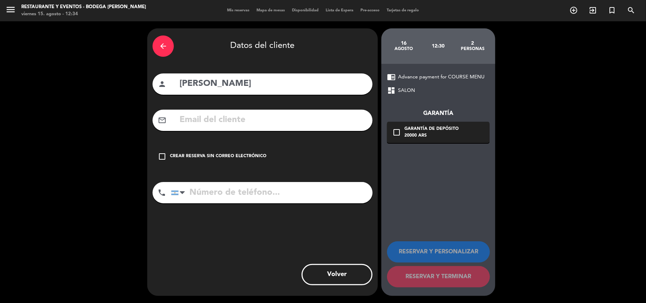
click at [227, 123] on input "text" at bounding box center [273, 120] width 188 height 15
paste input "[EMAIL_ADDRESS][DOMAIN_NAME]"
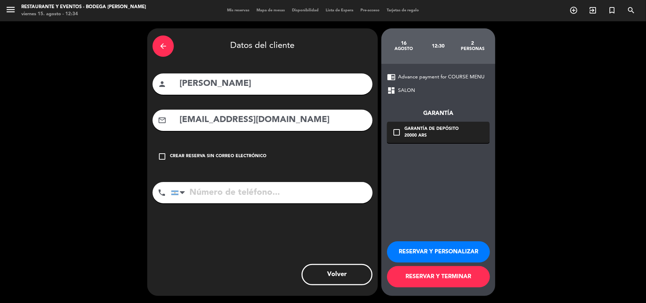
type input "[EMAIL_ADDRESS][DOMAIN_NAME]"
drag, startPoint x: 214, startPoint y: 207, endPoint x: 218, endPoint y: 195, distance: 12.0
click at [215, 202] on div "phone [GEOGRAPHIC_DATA] +1 [GEOGRAPHIC_DATA] +44 [GEOGRAPHIC_DATA] ([GEOGRAPHIC…" at bounding box center [263, 195] width 220 height 26
click at [219, 198] on input "tel" at bounding box center [272, 192] width 202 height 21
paste input "[PHONE_NUMBER]"
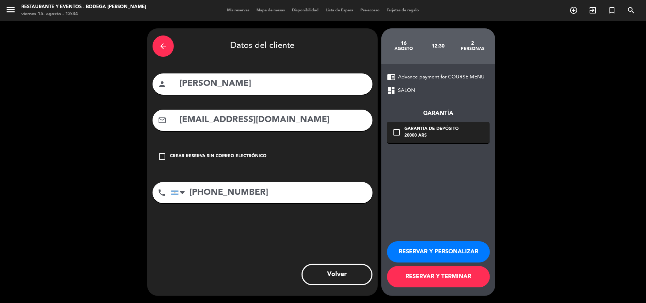
type input "[PHONE_NUMBER]"
drag, startPoint x: 436, startPoint y: 242, endPoint x: 417, endPoint y: 251, distance: 20.9
click at [435, 243] on button "RESERVAR Y PERSONALIZAR" at bounding box center [438, 251] width 103 height 21
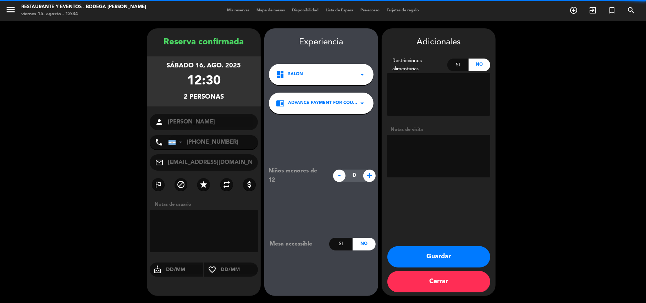
click at [450, 148] on textarea at bounding box center [438, 156] width 103 height 43
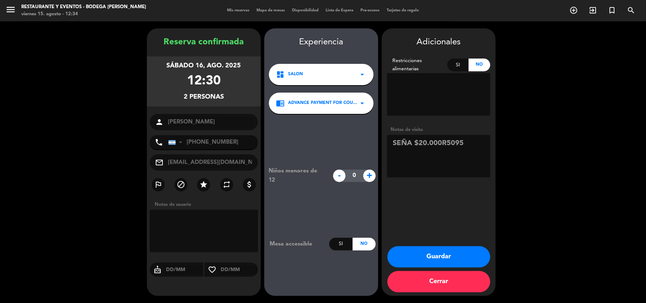
type textarea "SEÑA $20.000R5095"
click at [401, 250] on button "Guardar" at bounding box center [439, 256] width 103 height 21
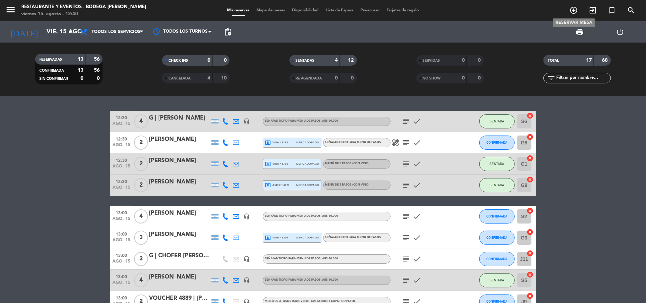
click at [570, 9] on icon "add_circle_outline" at bounding box center [574, 10] width 9 height 9
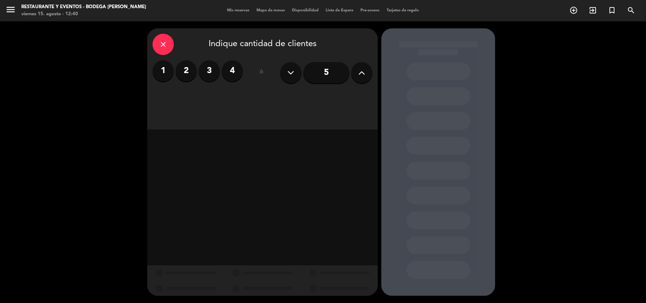
click at [354, 72] on button at bounding box center [361, 72] width 21 height 21
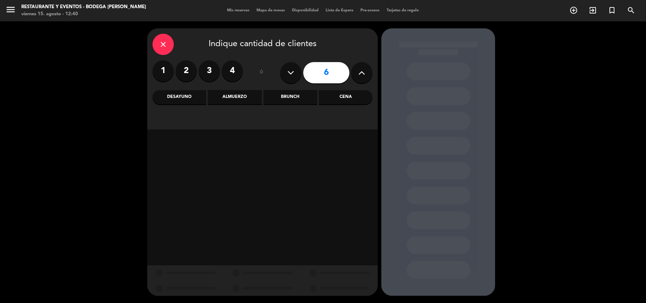
click at [305, 97] on div "Brunch" at bounding box center [291, 97] width 54 height 14
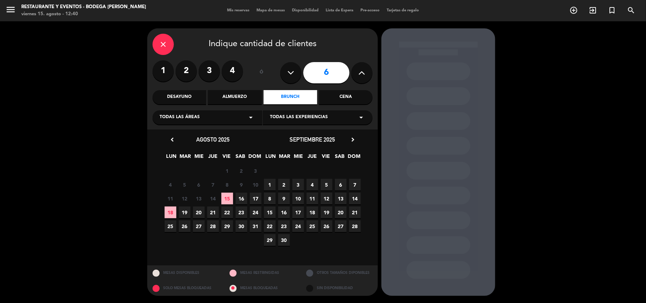
click at [240, 197] on span "16" at bounding box center [242, 199] width 12 height 12
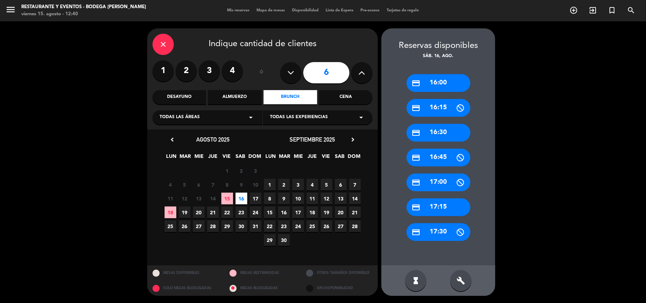
drag, startPoint x: 439, startPoint y: 183, endPoint x: 320, endPoint y: 135, distance: 129.0
click at [439, 182] on div "credit_card 17:00" at bounding box center [439, 183] width 64 height 18
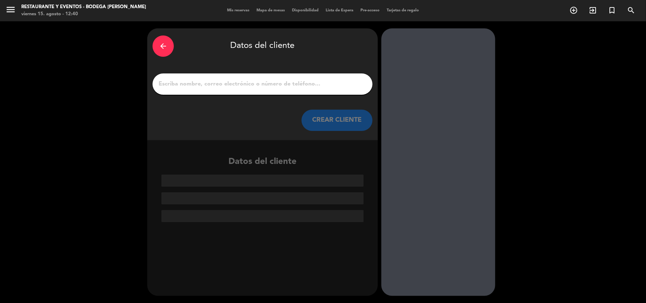
click at [297, 85] on input "1" at bounding box center [262, 84] width 209 height 10
paste input "[PERSON_NAME]"
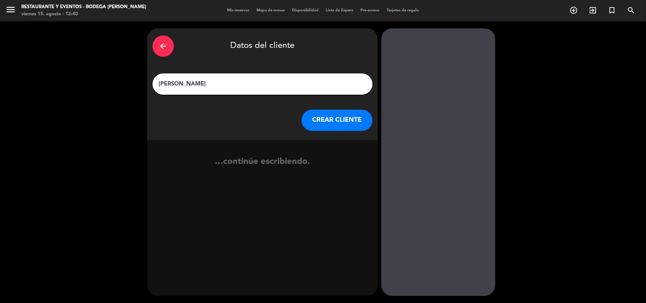
type input "[PERSON_NAME]"
drag, startPoint x: 351, startPoint y: 117, endPoint x: 343, endPoint y: 115, distance: 8.0
click at [343, 115] on button "CREAR CLIENTE" at bounding box center [337, 120] width 71 height 21
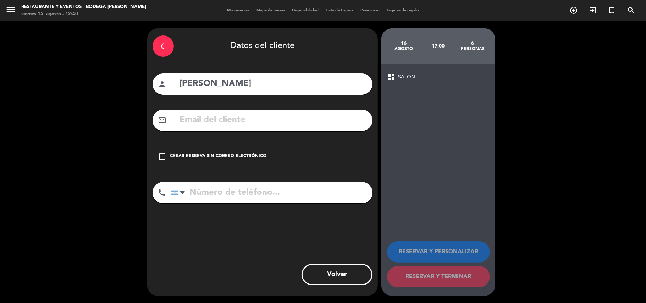
drag, startPoint x: 243, startPoint y: 120, endPoint x: 212, endPoint y: 105, distance: 34.3
click at [242, 120] on input "text" at bounding box center [273, 120] width 188 height 15
paste input "[EMAIL_ADDRESS][DOMAIN_NAME]"
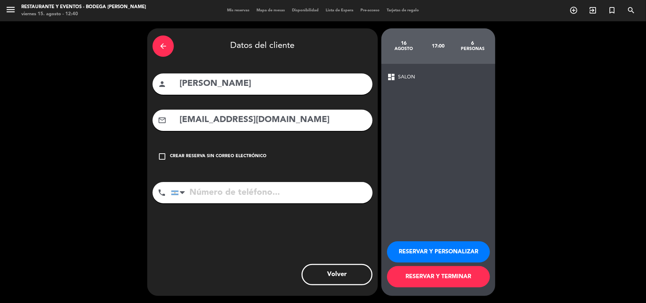
type input "[EMAIL_ADDRESS][DOMAIN_NAME]"
click at [207, 196] on input "tel" at bounding box center [272, 192] width 202 height 21
paste input "[PHONE_NUMBER]"
type input "[PHONE_NUMBER]"
click at [429, 247] on button "RESERVAR Y PERSONALIZAR" at bounding box center [438, 251] width 103 height 21
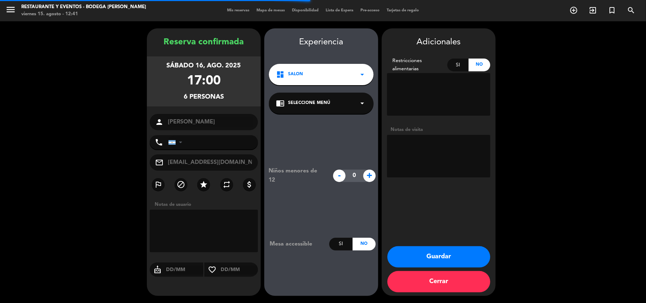
type input "[PHONE_NUMBER]"
click at [406, 157] on textarea at bounding box center [438, 156] width 103 height 43
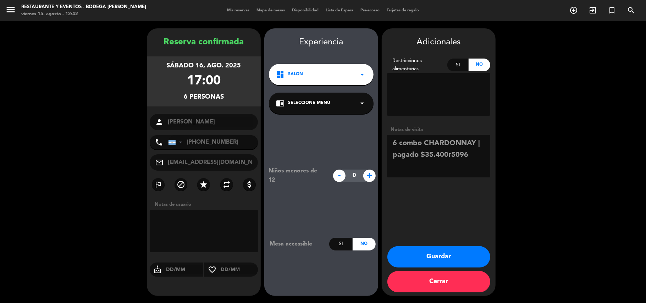
click at [451, 155] on textarea at bounding box center [438, 156] width 103 height 43
type textarea "6 combo CHARDONNAY | pagado $35.400R5096"
click at [424, 256] on button "Guardar" at bounding box center [439, 256] width 103 height 21
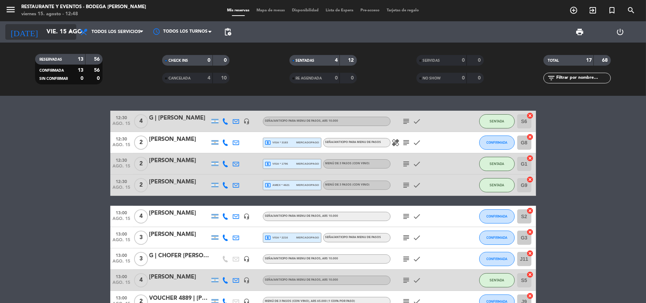
click at [46, 30] on input "vie. 15 ago." at bounding box center [81, 32] width 77 height 14
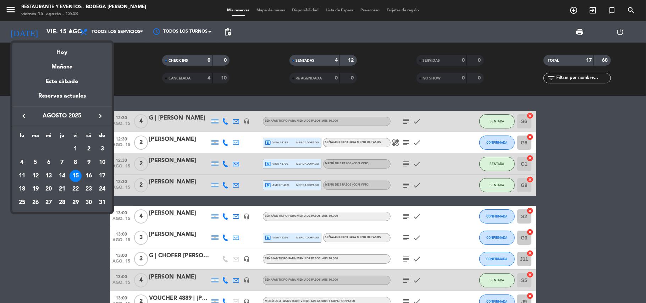
click at [87, 178] on div "16" at bounding box center [89, 176] width 12 height 12
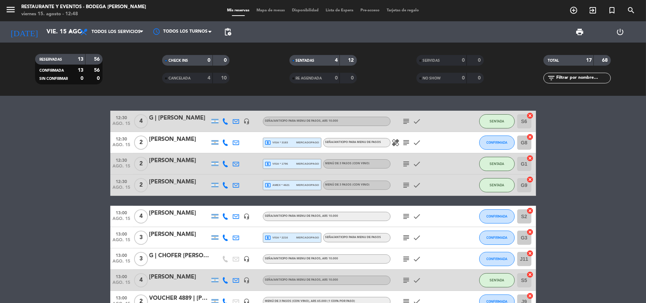
type input "sáb. 16 ago."
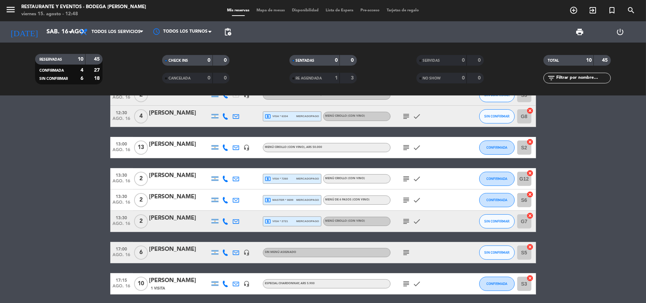
scroll to position [95, 0]
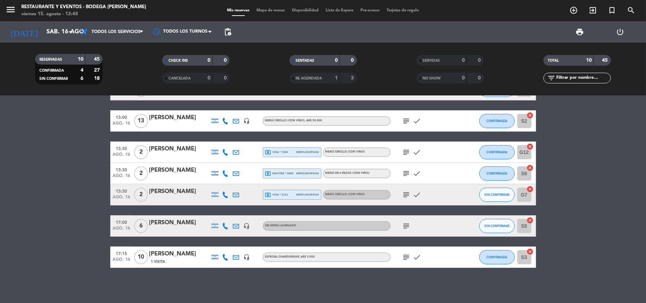
click at [176, 220] on div "[PERSON_NAME]" at bounding box center [179, 222] width 60 height 9
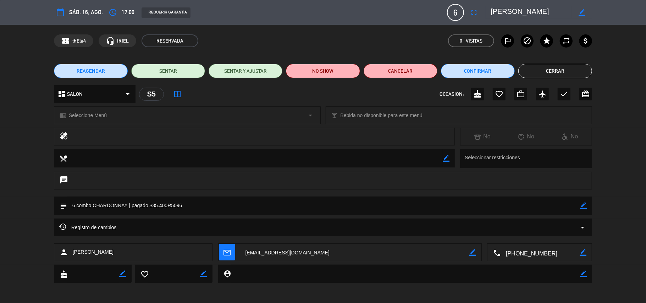
drag, startPoint x: 581, startPoint y: 205, endPoint x: 564, endPoint y: 205, distance: 17.7
click at [579, 205] on div "subject border_color" at bounding box center [323, 206] width 539 height 18
click at [585, 206] on icon "border_color" at bounding box center [583, 205] width 7 height 7
click at [581, 206] on icon at bounding box center [583, 205] width 7 height 7
click at [583, 205] on icon "border_color" at bounding box center [583, 205] width 7 height 7
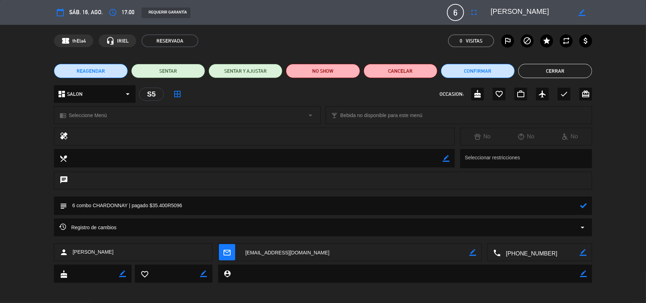
drag, startPoint x: 578, startPoint y: 206, endPoint x: 632, endPoint y: 181, distance: 58.7
click at [586, 202] on div "subject" at bounding box center [323, 206] width 539 height 18
type textarea "6 combo CHARDONNAY | pagado $35.400R5096 | 1 INTOLERANTE AL GLUTEN"
click at [583, 203] on icon at bounding box center [583, 205] width 7 height 7
click at [475, 68] on button "Confirmar" at bounding box center [478, 71] width 74 height 14
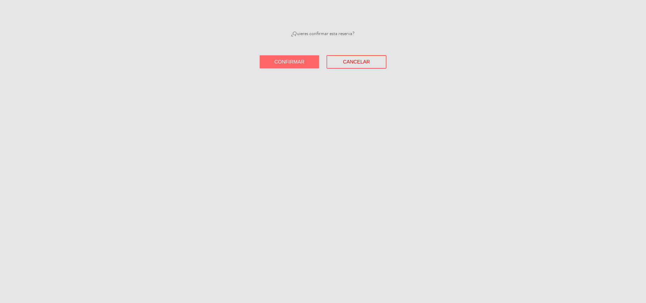
drag, startPoint x: 310, startPoint y: 58, endPoint x: 354, endPoint y: 56, distance: 44.1
click at [312, 57] on button "Confirmar" at bounding box center [290, 61] width 60 height 13
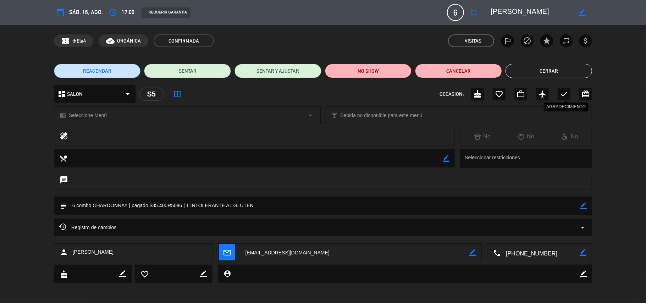
click at [567, 93] on icon "check" at bounding box center [564, 94] width 9 height 9
click at [561, 69] on button "Cerrar" at bounding box center [549, 71] width 87 height 14
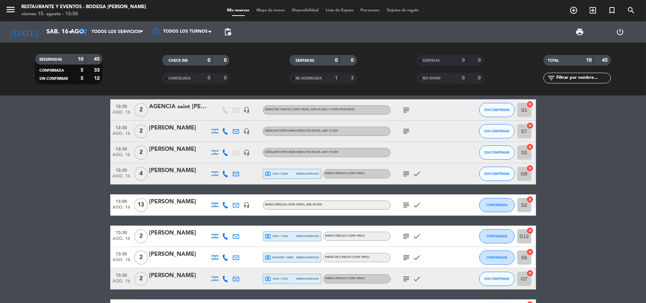
scroll to position [0, 0]
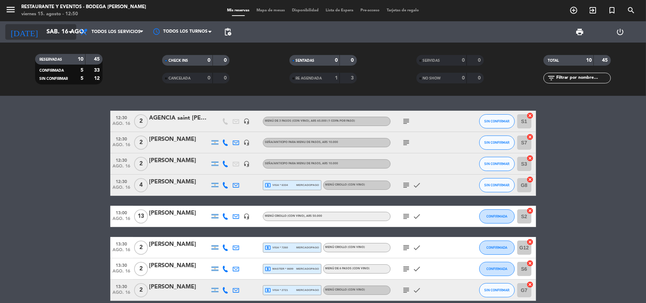
click at [60, 29] on input "sáb. 16 ago." at bounding box center [81, 32] width 77 height 14
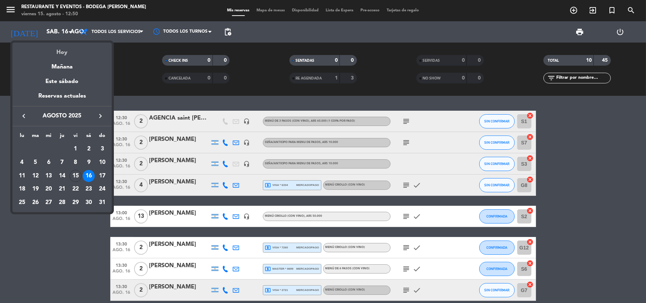
click at [67, 50] on div "Hoy" at bounding box center [61, 50] width 99 height 15
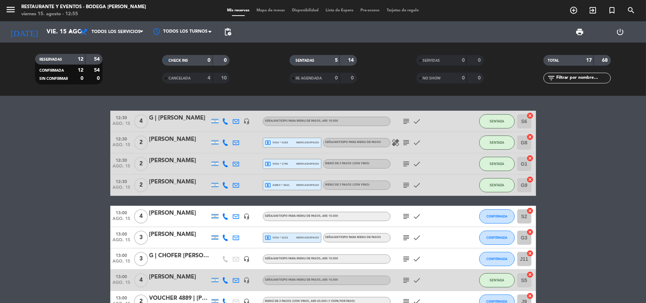
scroll to position [94, 0]
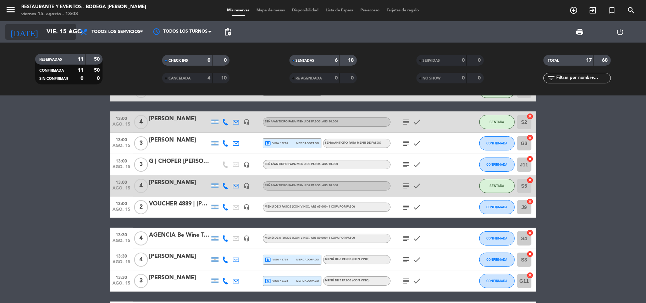
click at [43, 25] on input "vie. 15 ago." at bounding box center [81, 32] width 77 height 14
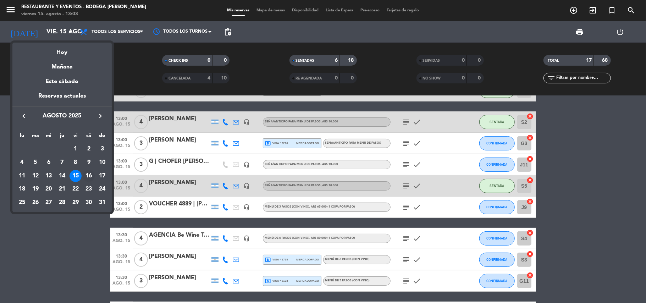
click at [89, 175] on div "16" at bounding box center [89, 176] width 12 height 12
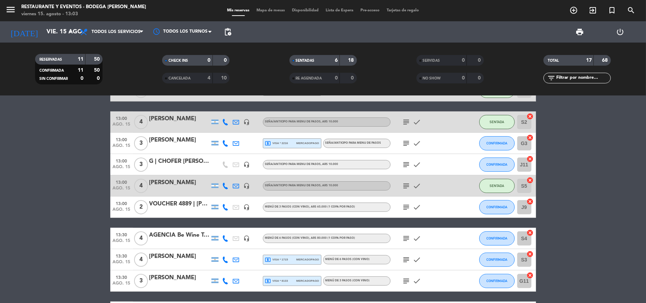
type input "sáb. 16 ago."
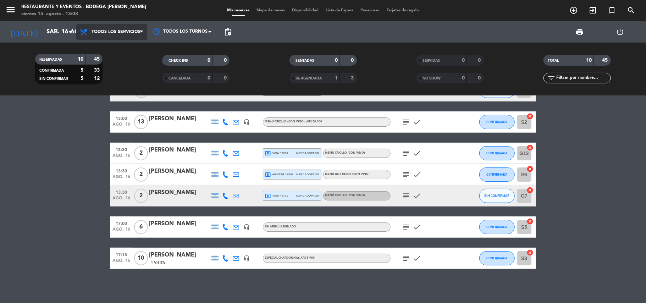
click at [121, 33] on span "Todos los servicios" at bounding box center [116, 31] width 49 height 5
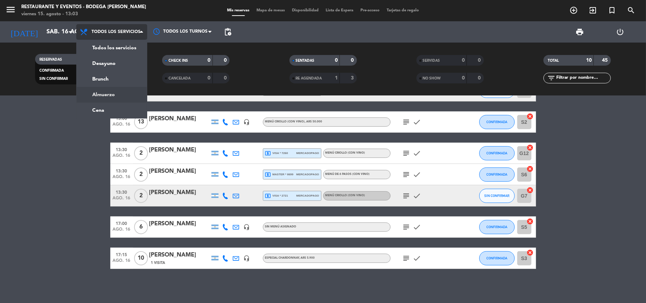
click at [107, 94] on div "menu Restaurante y Eventos - Bodega [PERSON_NAME][DATE] 15. agosto - 13:03 Mis …" at bounding box center [323, 48] width 646 height 96
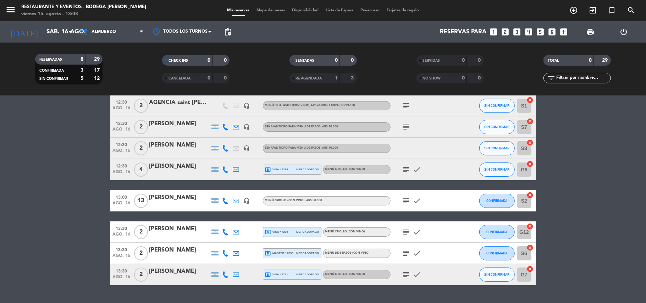
scroll to position [50, 0]
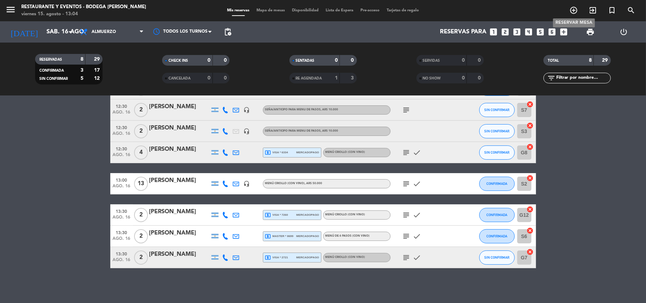
click at [573, 12] on icon "add_circle_outline" at bounding box center [574, 10] width 9 height 9
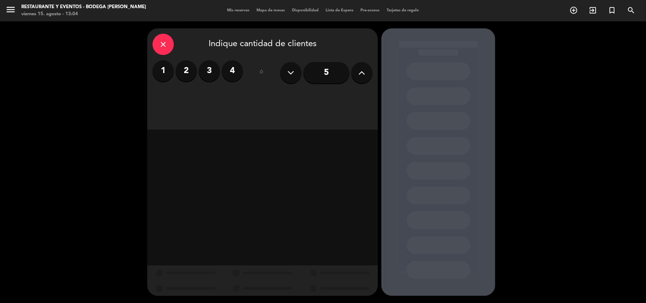
click at [186, 69] on label "2" at bounding box center [186, 70] width 21 height 21
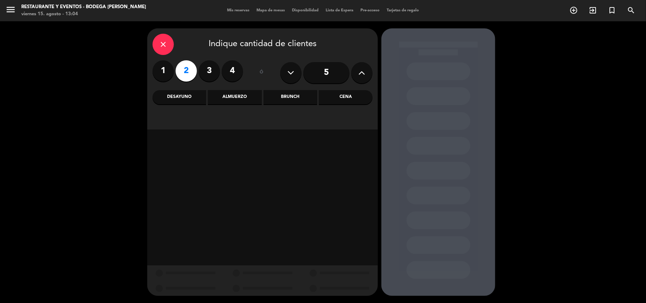
click at [232, 98] on div "Almuerzo" at bounding box center [235, 97] width 54 height 14
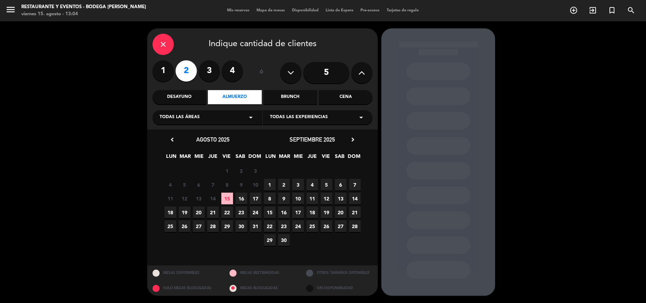
click at [227, 204] on span "15" at bounding box center [227, 199] width 12 height 12
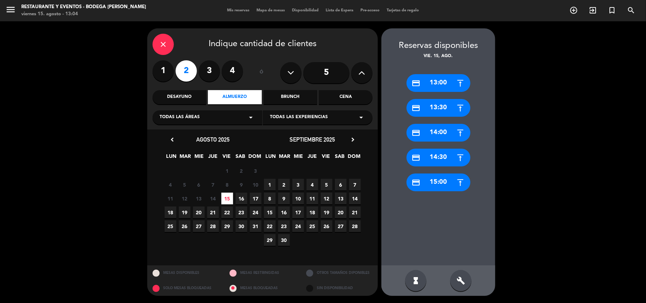
click at [344, 119] on div "Todas las experiencias arrow_drop_down" at bounding box center [318, 117] width 110 height 14
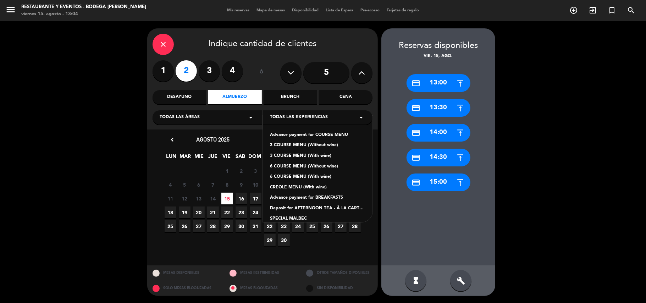
click at [331, 135] on div "Advance payment for COURSE MENU" at bounding box center [317, 135] width 95 height 7
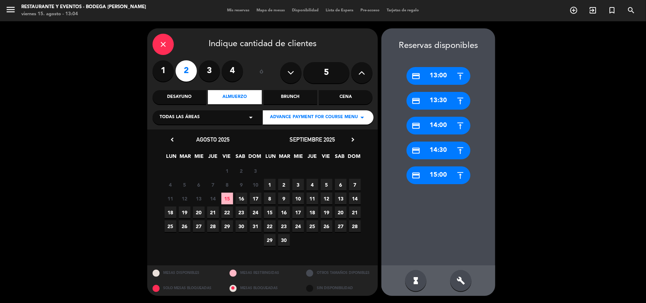
click at [230, 195] on span "15" at bounding box center [227, 199] width 12 height 12
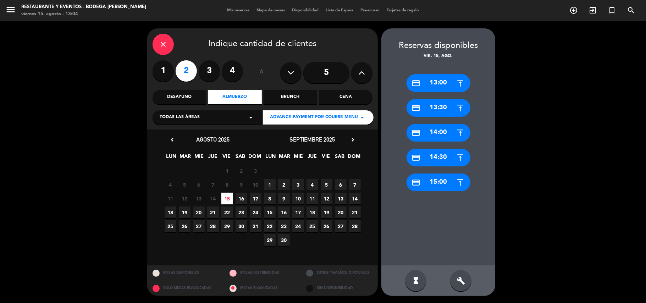
drag, startPoint x: 446, startPoint y: 108, endPoint x: 328, endPoint y: 106, distance: 117.8
click at [445, 108] on div "credit_card 13:30" at bounding box center [439, 108] width 64 height 18
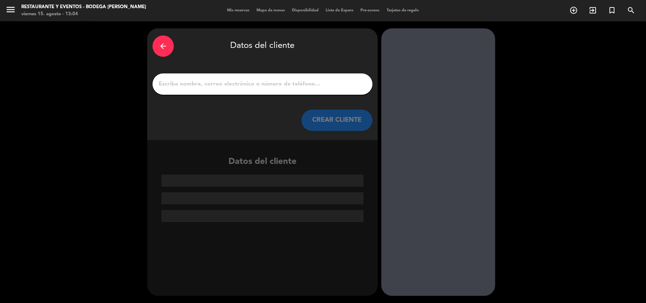
click at [256, 80] on input "1" at bounding box center [262, 84] width 209 height 10
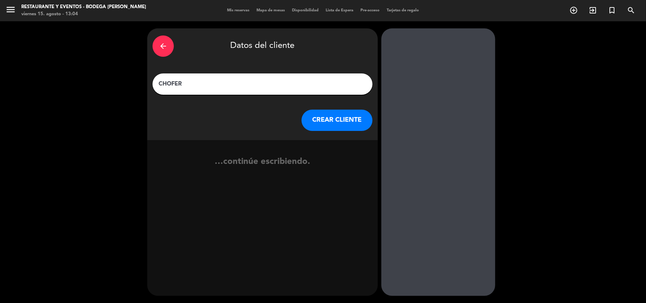
paste input "[PERSON_NAME]"
type input "CHOFER [PERSON_NAME]"
click at [322, 121] on button "CREAR CLIENTE" at bounding box center [337, 120] width 71 height 21
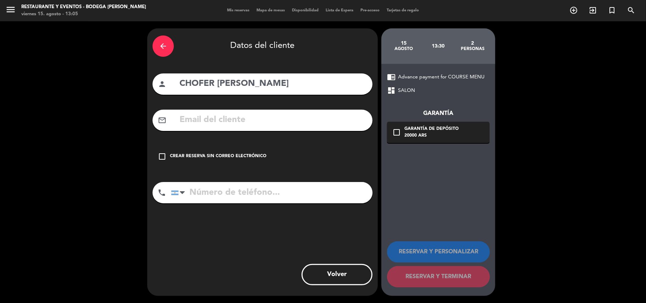
click at [207, 151] on div "check_box_outline_blank Crear reserva sin correo electrónico" at bounding box center [263, 156] width 220 height 21
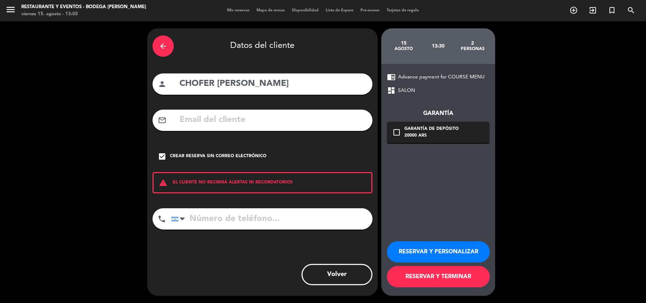
click at [206, 212] on input "tel" at bounding box center [272, 218] width 202 height 21
paste input "[PHONE_NUMBER]"
type input "[PHONE_NUMBER]"
click at [424, 252] on button "RESERVAR Y PERSONALIZAR" at bounding box center [438, 251] width 103 height 21
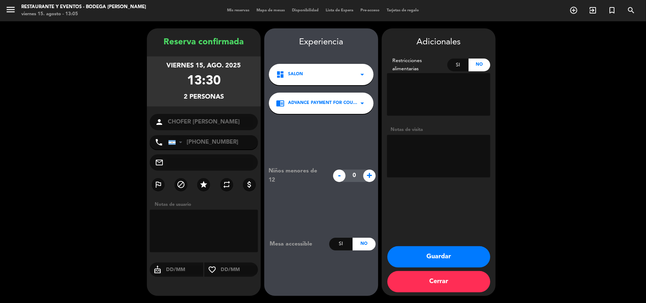
click at [434, 145] on textarea at bounding box center [438, 156] width 103 height 43
type textarea "paga pax | anotar que menu hacen"
click at [433, 258] on button "Guardar" at bounding box center [439, 256] width 103 height 21
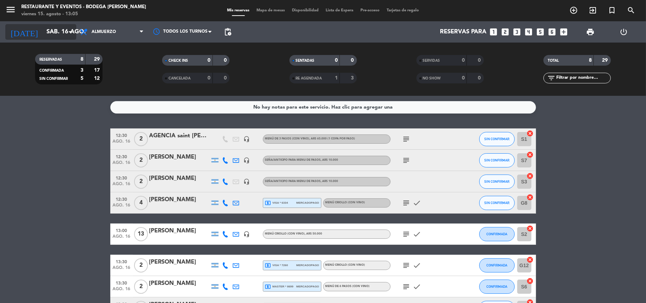
click at [53, 27] on input "sáb. 16 ago." at bounding box center [81, 32] width 77 height 14
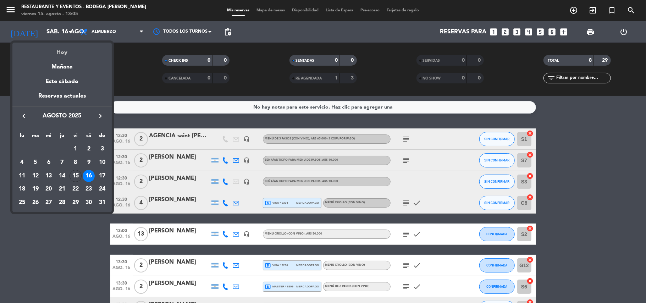
click at [65, 50] on div "Hoy" at bounding box center [61, 50] width 99 height 15
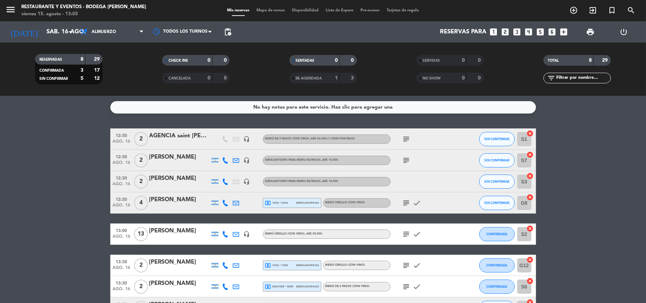
type input "vie. 15 ago."
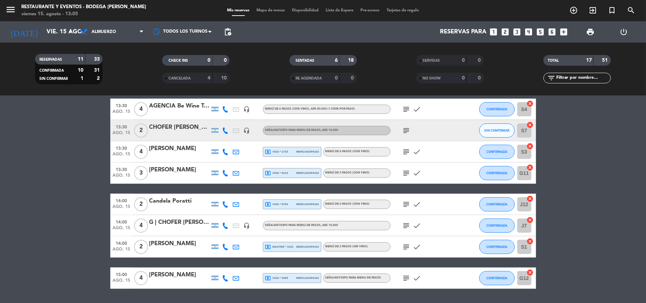
scroll to position [262, 0]
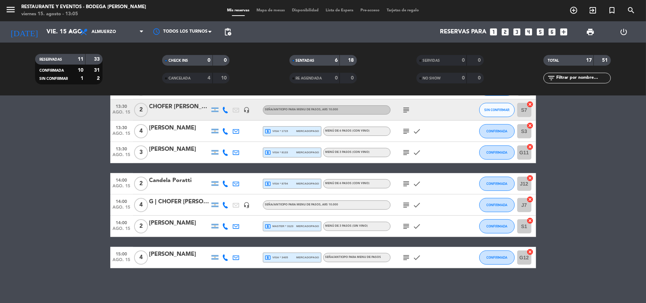
click at [194, 107] on div "CHOFER [PERSON_NAME]" at bounding box center [179, 106] width 60 height 9
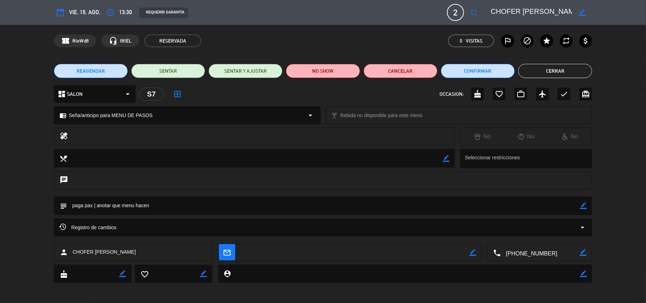
click at [582, 13] on icon "border_color" at bounding box center [582, 12] width 7 height 7
click at [496, 9] on textarea at bounding box center [531, 12] width 81 height 13
type textarea "G | CHOFER [PERSON_NAME]"
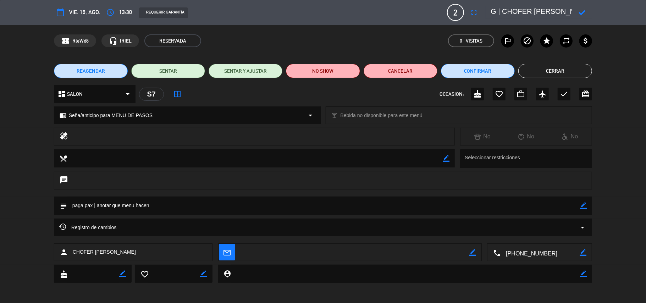
click at [583, 11] on icon at bounding box center [582, 12] width 7 height 7
click at [486, 70] on button "Confirmar" at bounding box center [478, 71] width 74 height 14
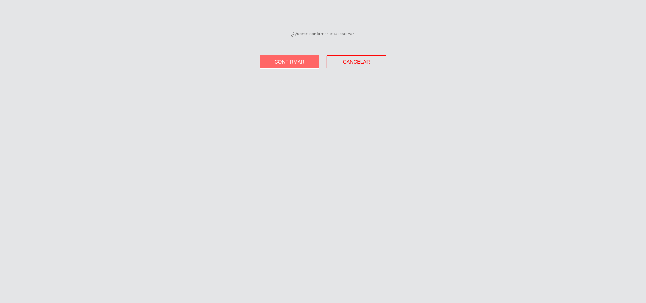
drag, startPoint x: 297, startPoint y: 63, endPoint x: 480, endPoint y: 84, distance: 184.3
click at [298, 63] on span "Confirmar" at bounding box center [290, 62] width 30 height 6
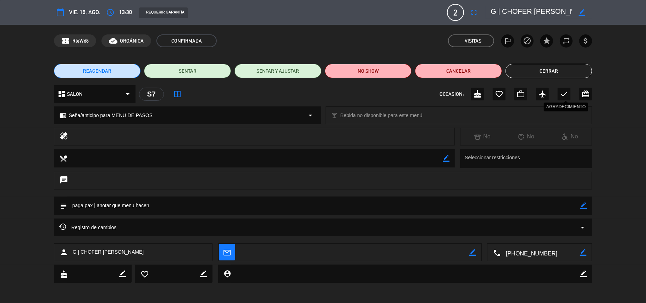
click at [568, 97] on icon "check" at bounding box center [564, 94] width 9 height 9
click at [550, 70] on button "Cerrar" at bounding box center [549, 71] width 87 height 14
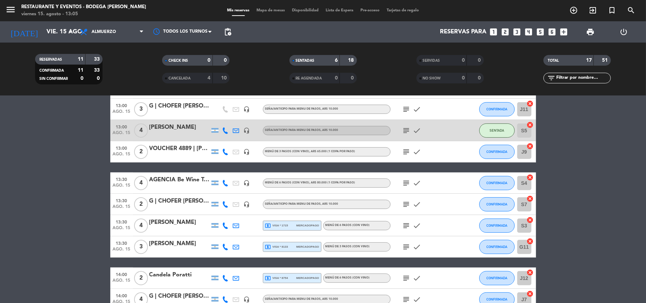
scroll to position [73, 0]
